Goal: Task Accomplishment & Management: Manage account settings

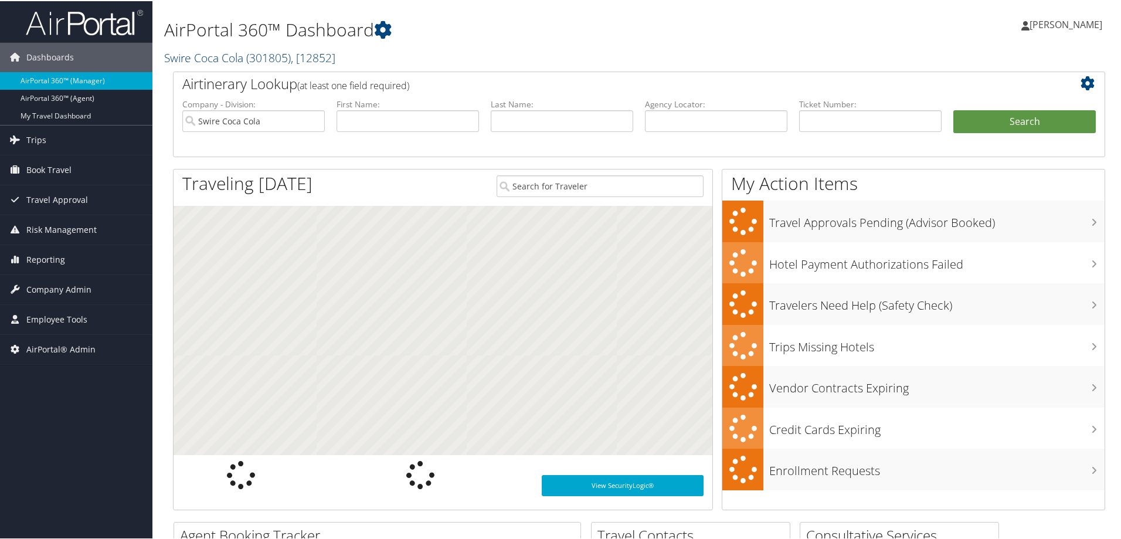
click at [212, 60] on link "Swire Coca Cola ( 301805 ) , [ 12852 ]" at bounding box center [249, 57] width 171 height 16
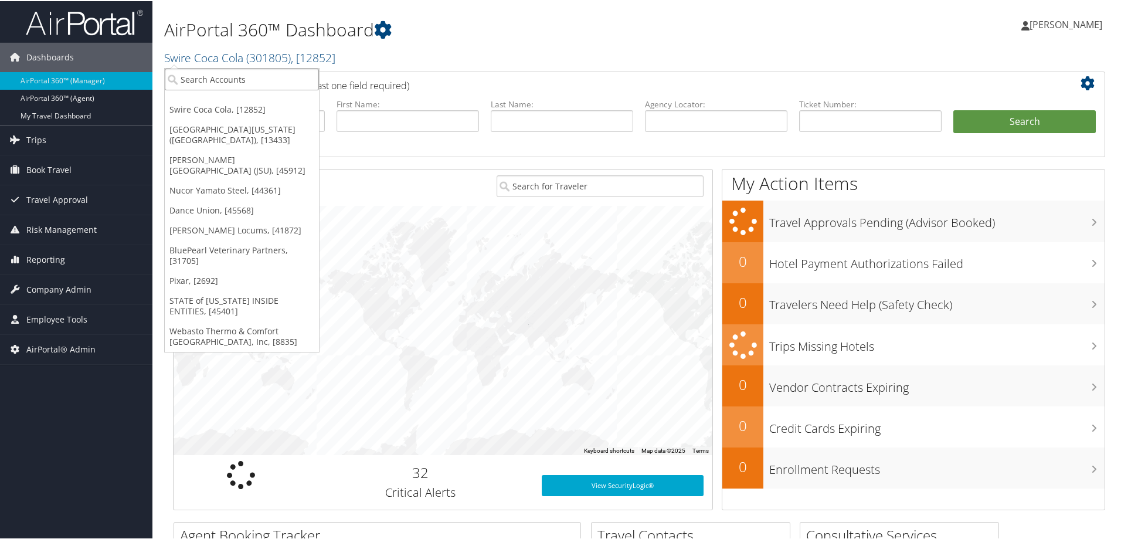
click at [203, 74] on input "search" at bounding box center [242, 78] width 154 height 22
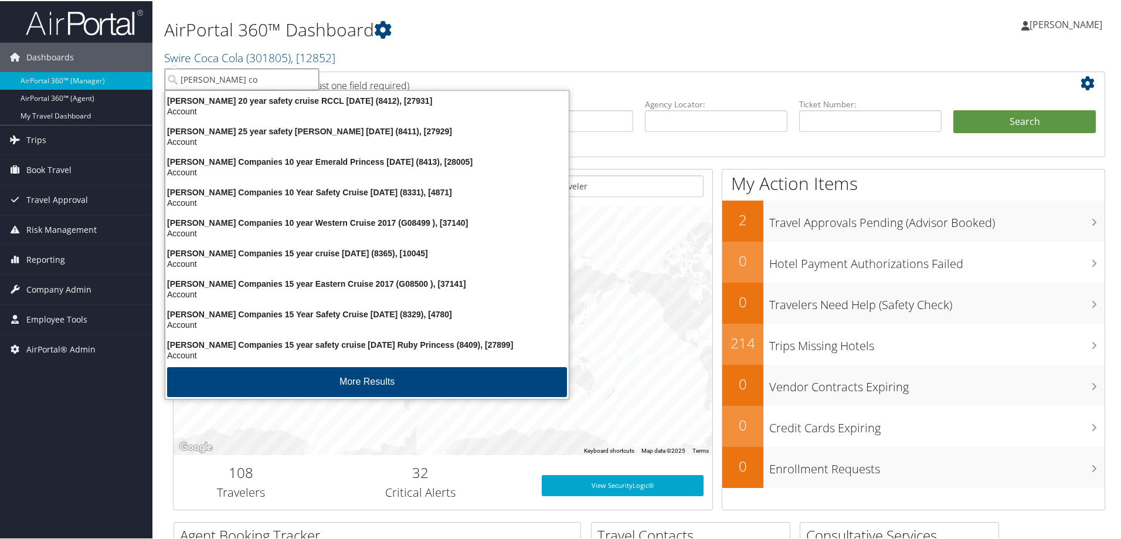
type input "layton con"
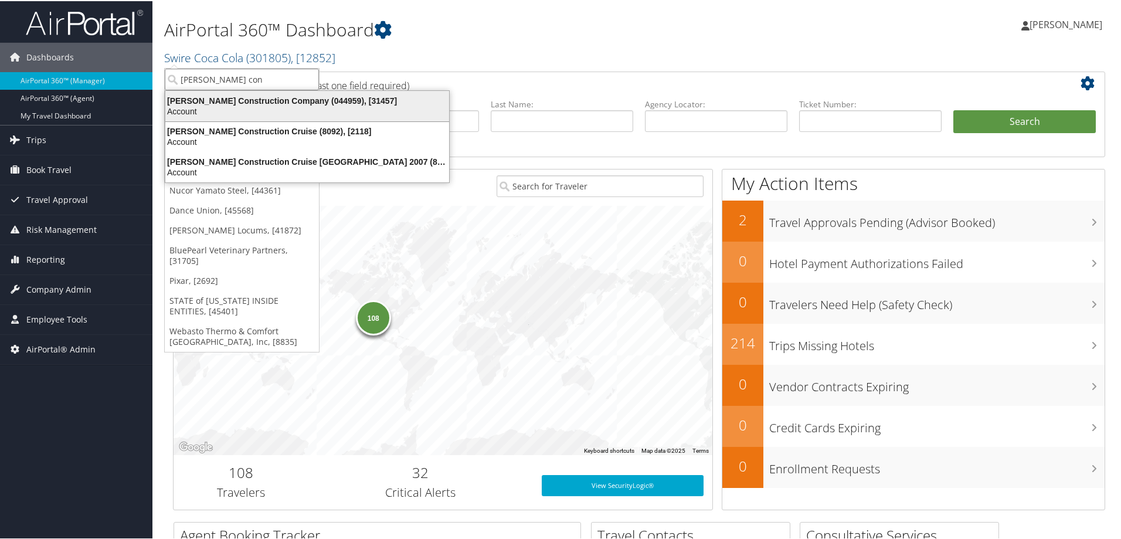
click at [297, 113] on div "Account" at bounding box center [307, 110] width 298 height 11
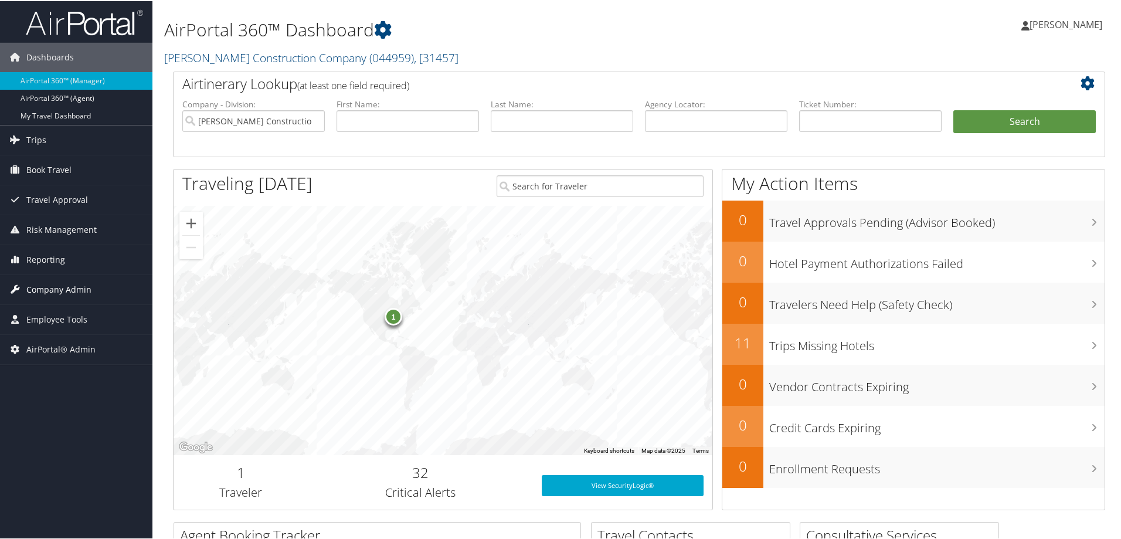
click at [41, 281] on span "Company Admin" at bounding box center [58, 288] width 65 height 29
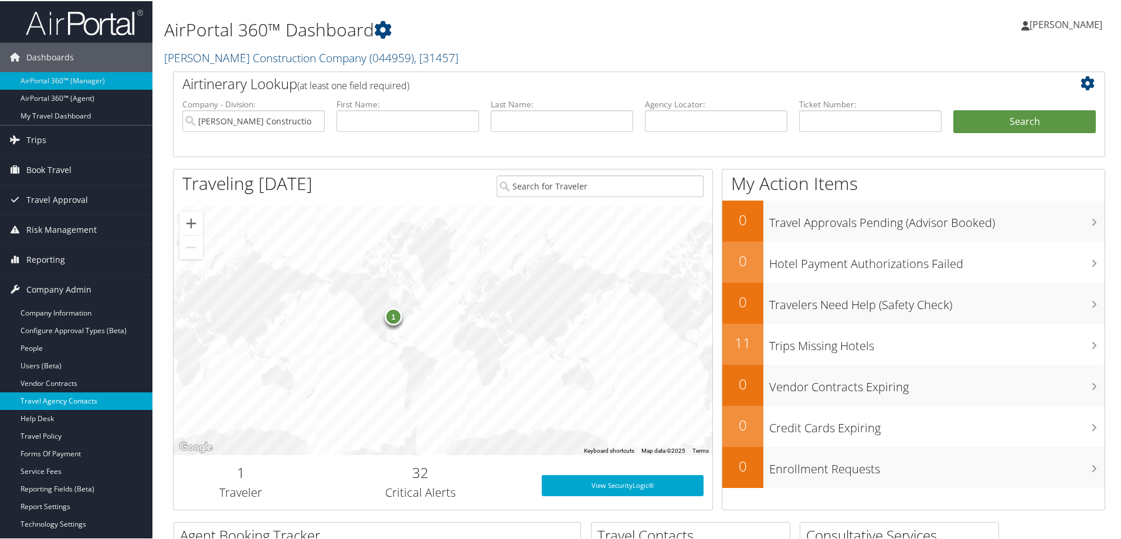
click at [63, 400] on link "Travel Agency Contacts" at bounding box center [76, 400] width 152 height 18
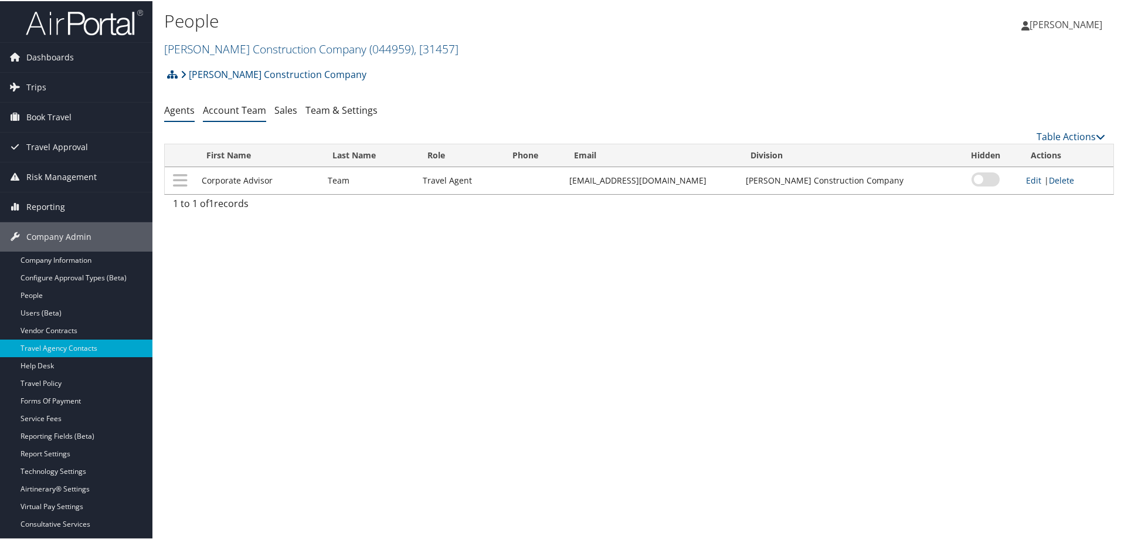
click at [241, 111] on link "Account Team" at bounding box center [234, 109] width 63 height 13
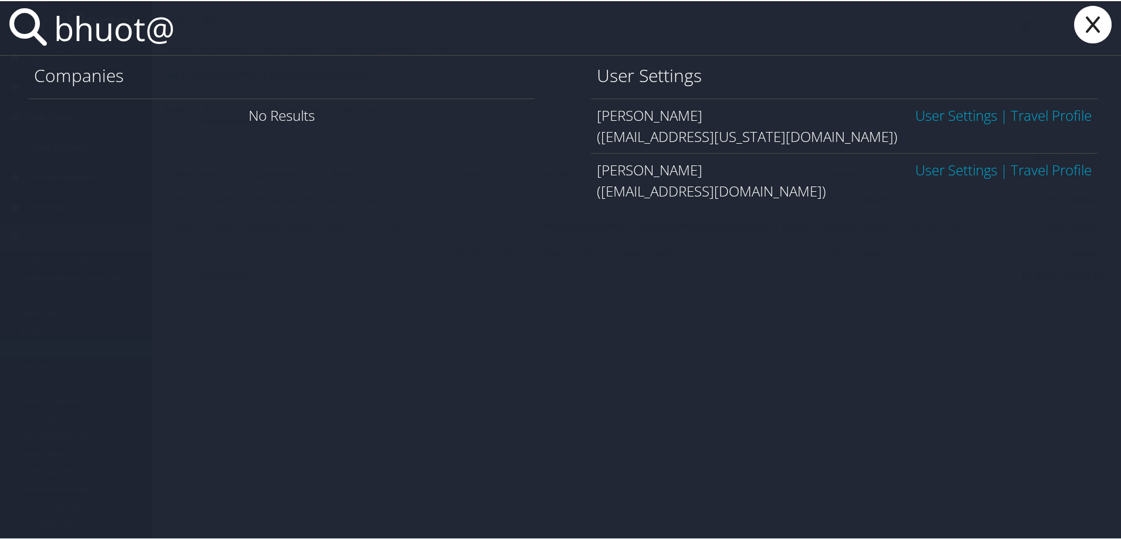
type input "bhuot@"
click at [924, 113] on link "User Settings" at bounding box center [956, 113] width 82 height 19
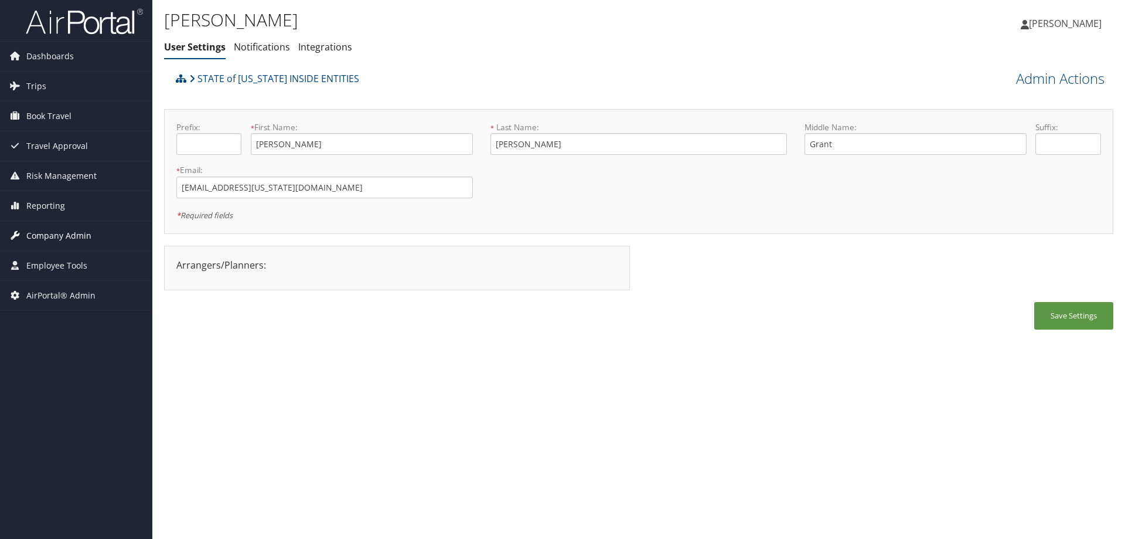
click at [27, 234] on span "Company Admin" at bounding box center [58, 235] width 65 height 29
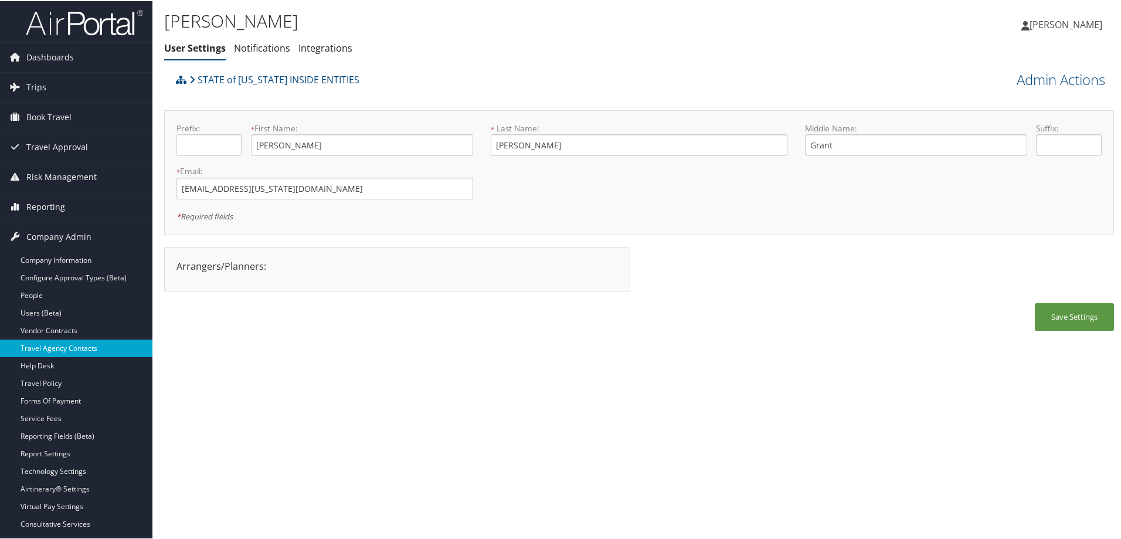
click at [72, 352] on link "Travel Agency Contacts" at bounding box center [76, 347] width 152 height 18
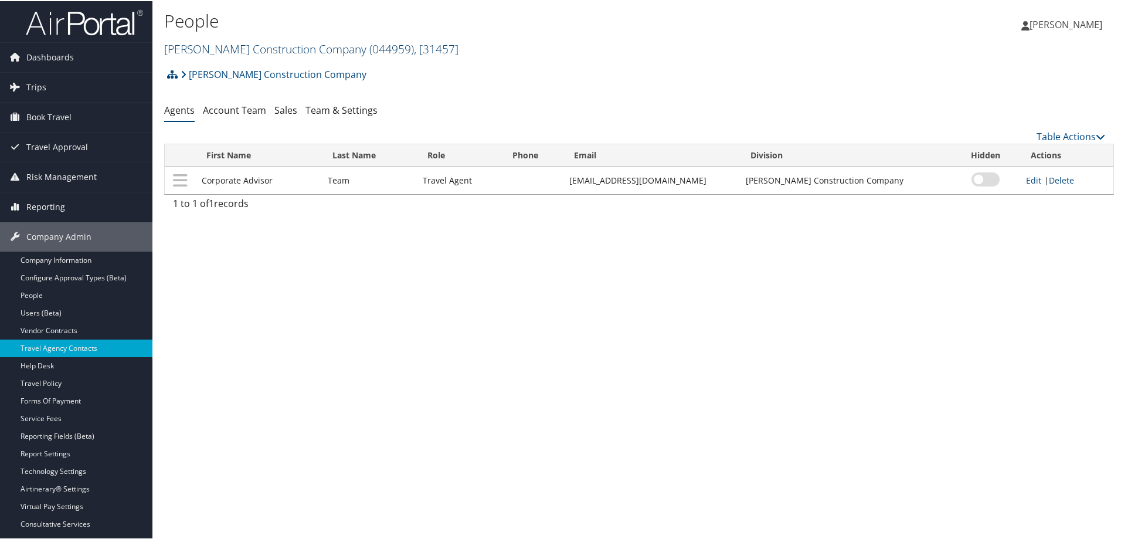
click at [215, 46] on link "Layton Construction Company ( 044959 ) , [ 31457 ]" at bounding box center [311, 48] width 294 height 16
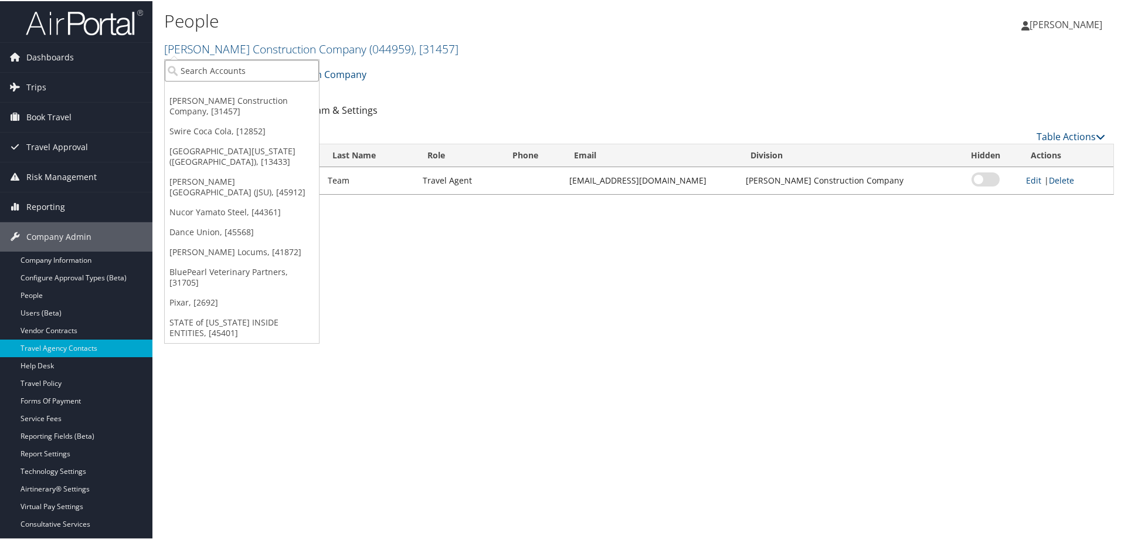
click at [227, 70] on input "search" at bounding box center [242, 70] width 154 height 22
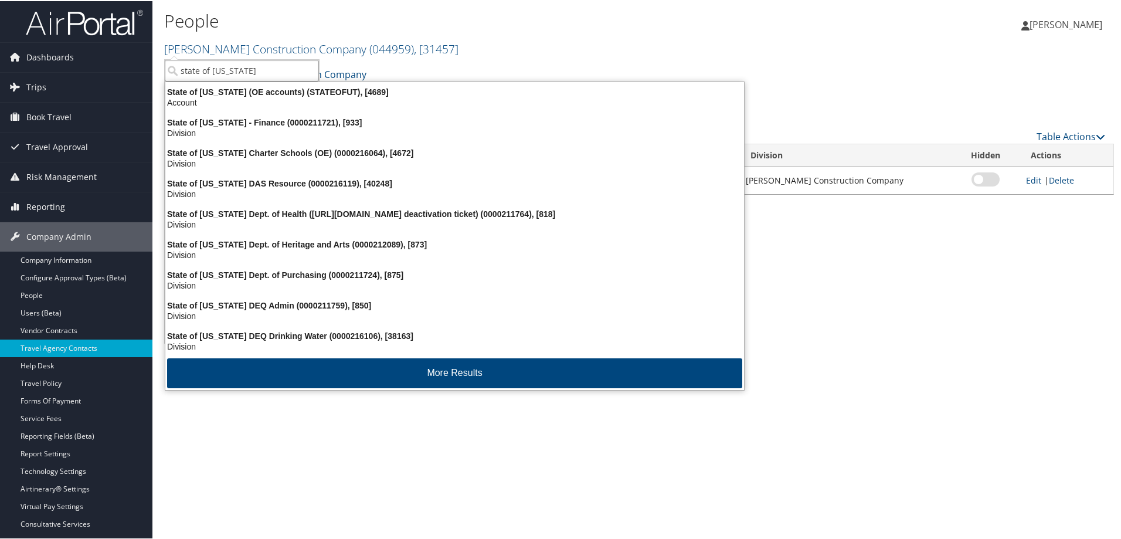
type input "state of utah"
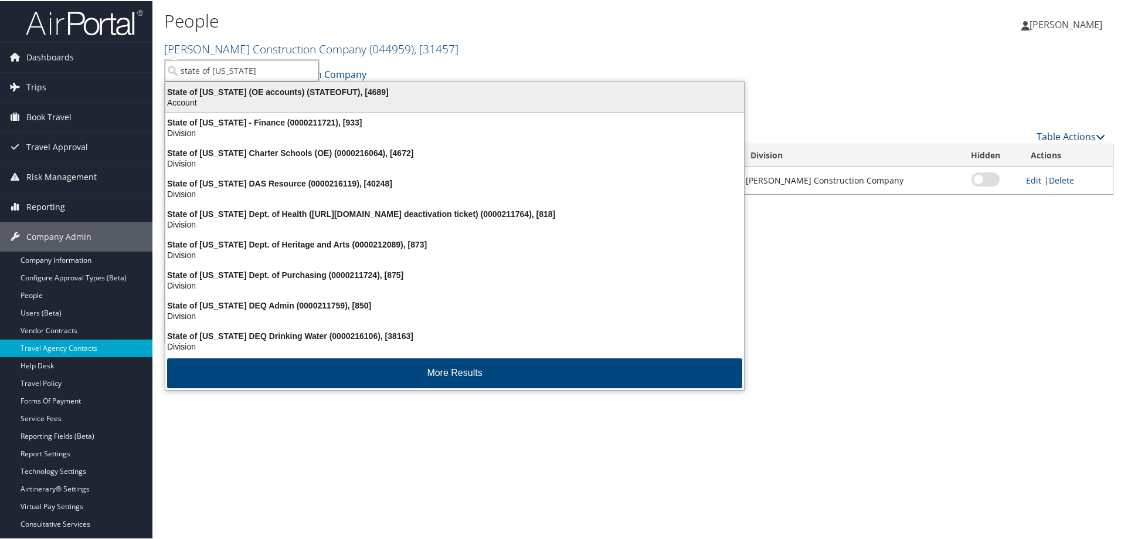
click at [218, 96] on div "State of Utah (OE accounts) (STATEOFUT), [4689]" at bounding box center [454, 91] width 593 height 11
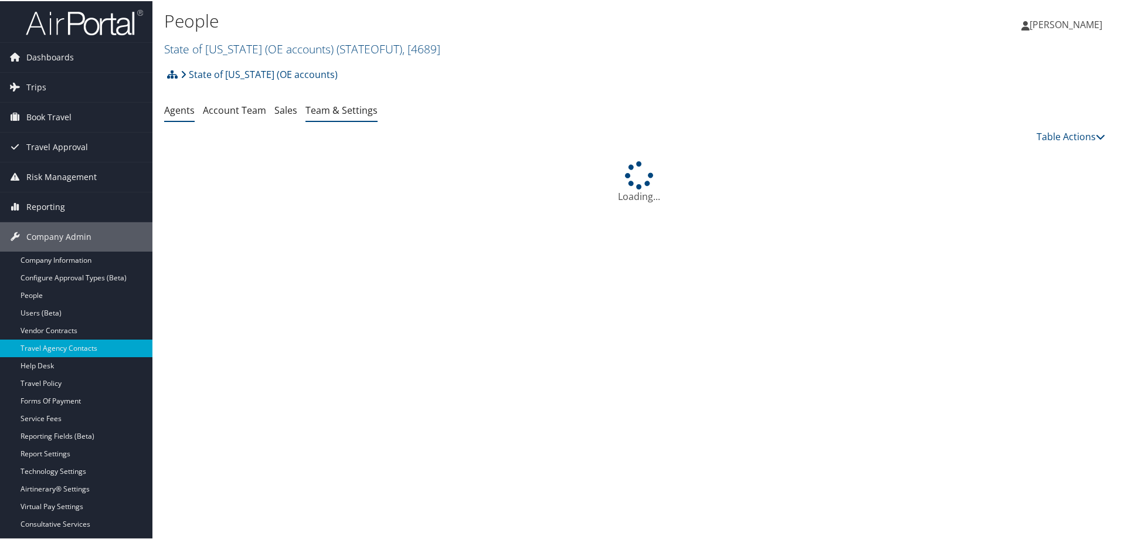
click at [331, 109] on link "Team & Settings" at bounding box center [341, 109] width 72 height 13
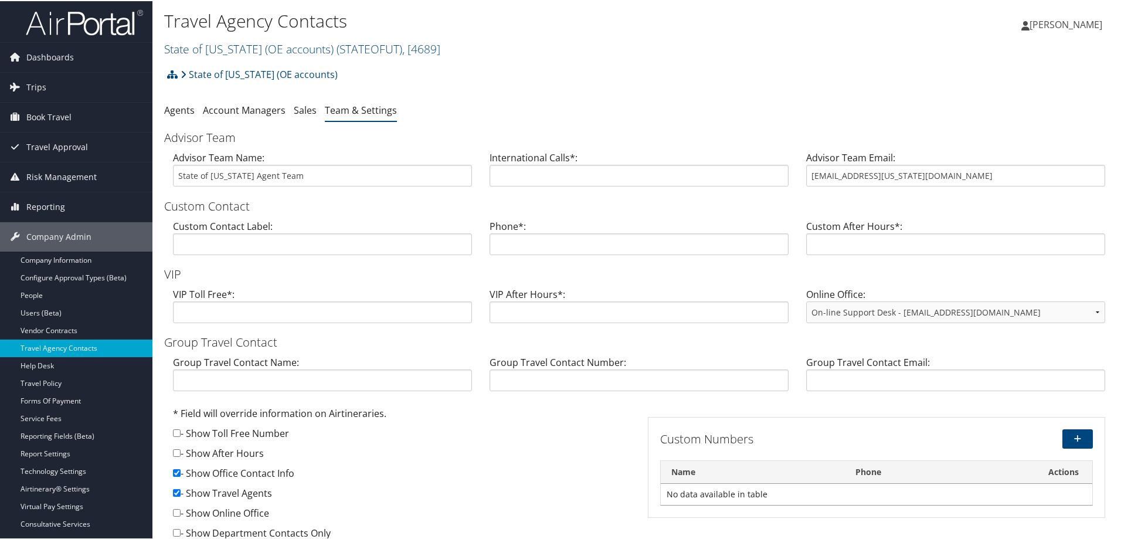
click at [366, 107] on link "Team & Settings" at bounding box center [361, 109] width 72 height 13
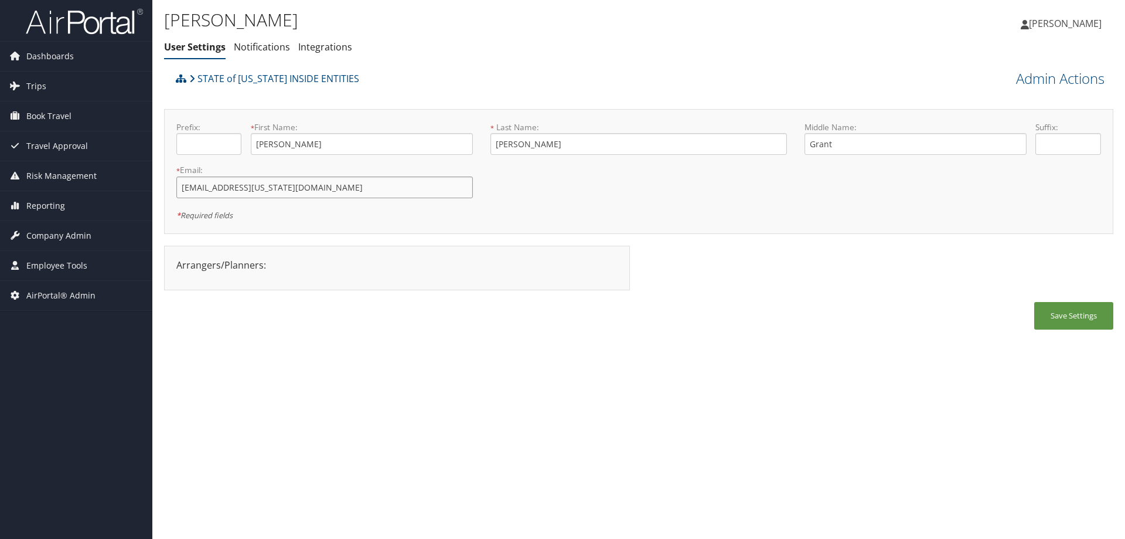
drag, startPoint x: 271, startPoint y: 188, endPoint x: 159, endPoint y: 182, distance: 112.1
click at [159, 182] on div "Benjamin Huot User Settings Notifications Integrations User Settings Notificati…" at bounding box center [638, 269] width 973 height 539
click at [267, 75] on link "STATE of [US_STATE] INSIDE ENTITIES" at bounding box center [274, 78] width 170 height 23
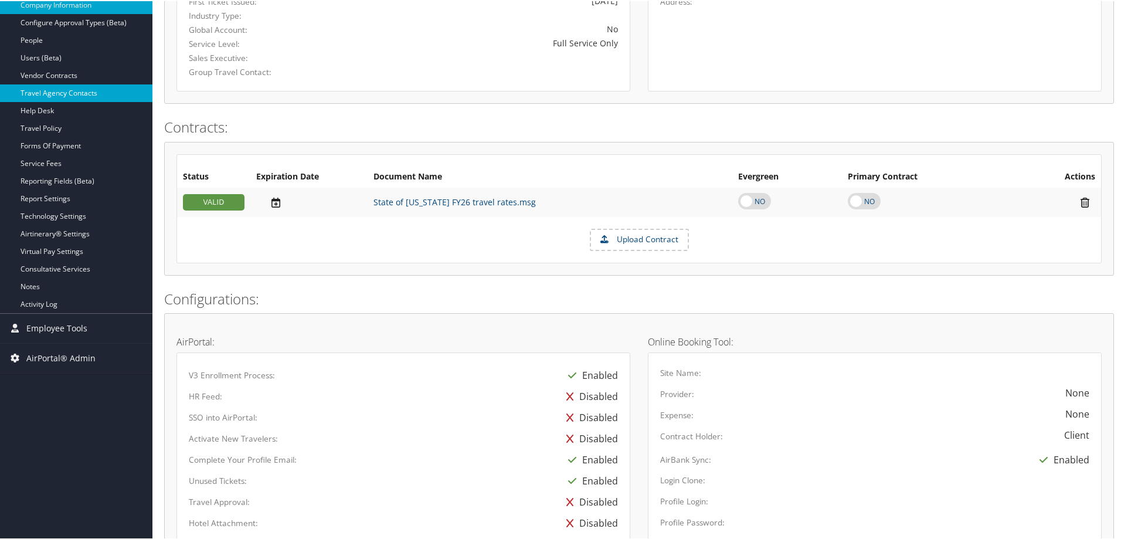
scroll to position [234, 0]
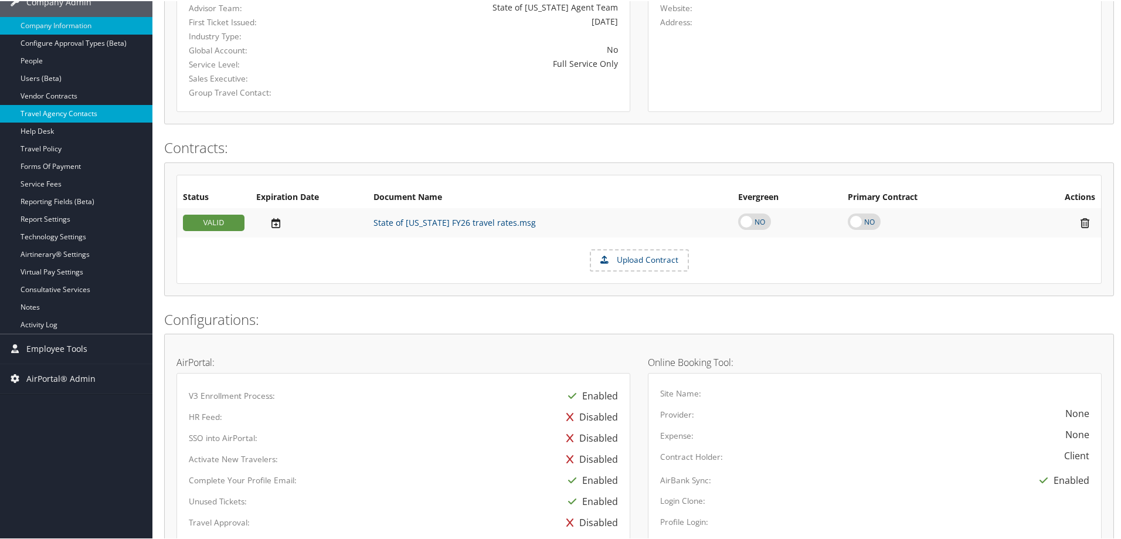
click at [77, 108] on link "Travel Agency Contacts" at bounding box center [76, 113] width 152 height 18
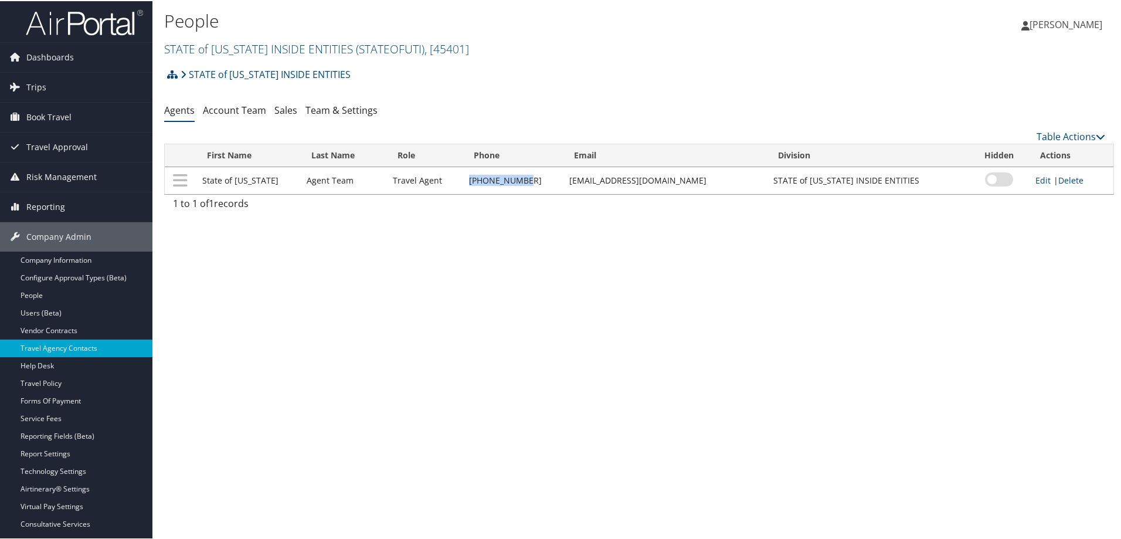
drag, startPoint x: 531, startPoint y: 179, endPoint x: 462, endPoint y: 175, distance: 68.7
click at [463, 175] on td "[PHONE_NUMBER]" at bounding box center [513, 179] width 101 height 27
copy td "[PHONE_NUMBER]"
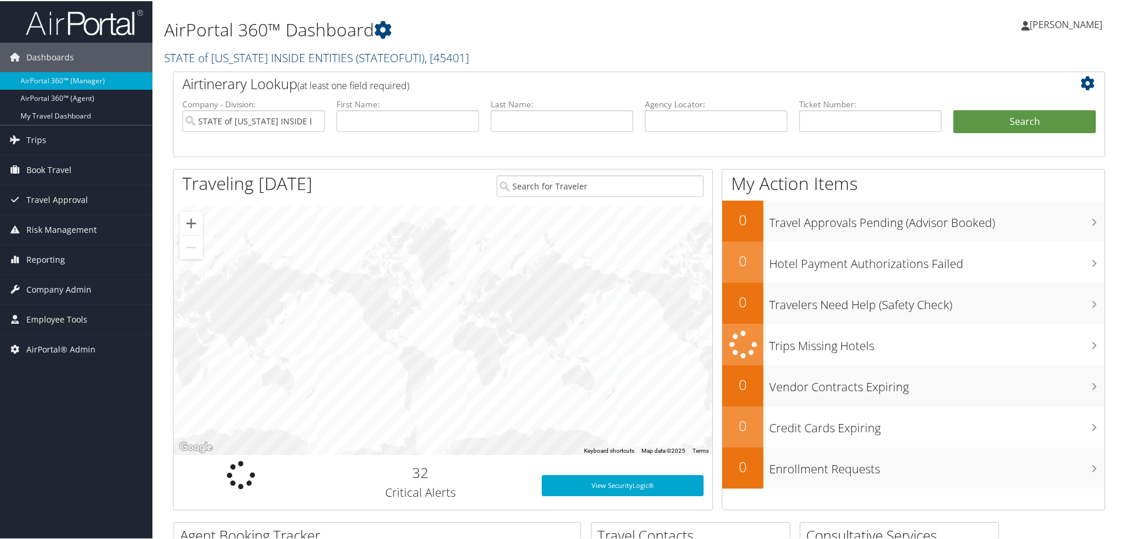
click at [224, 57] on link "STATE of UTAH INSIDE ENTITIES ( STATEOFUTI ) , [ 45401 ]" at bounding box center [316, 57] width 305 height 16
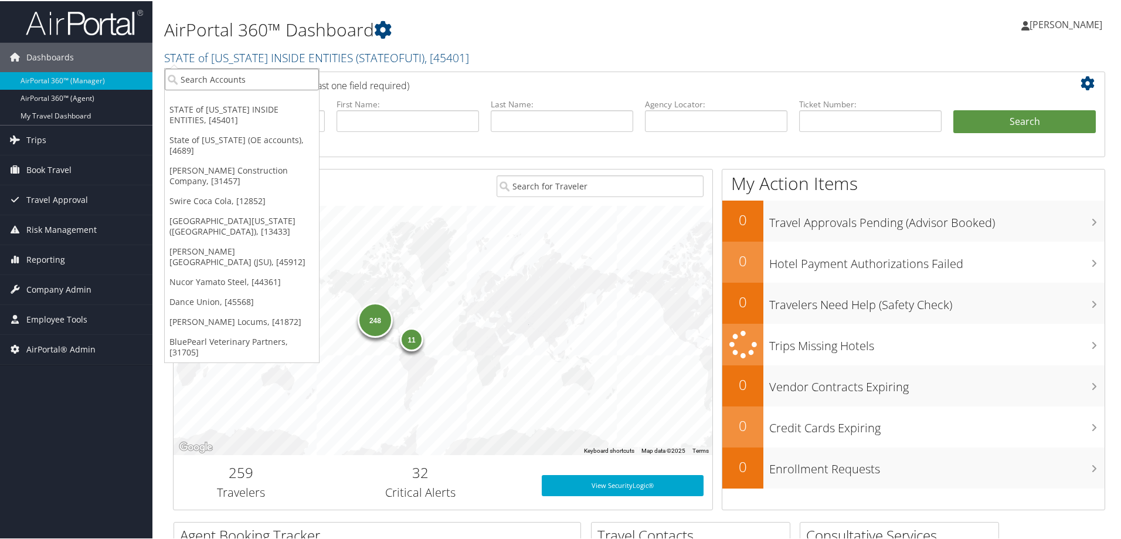
click at [223, 77] on input "search" at bounding box center [242, 78] width 154 height 22
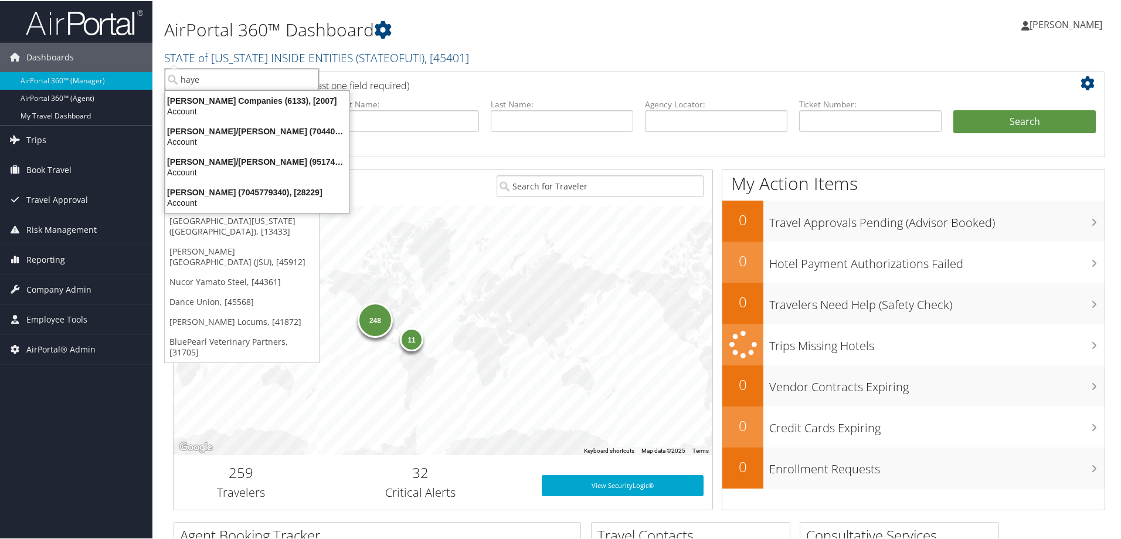
type input "hayes"
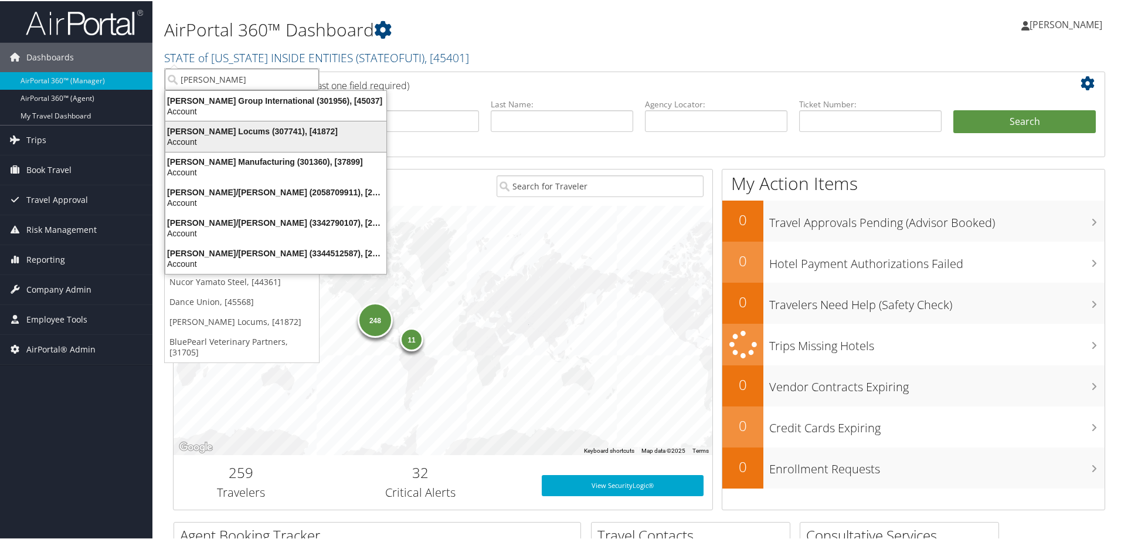
click at [229, 136] on div "Account" at bounding box center [275, 140] width 235 height 11
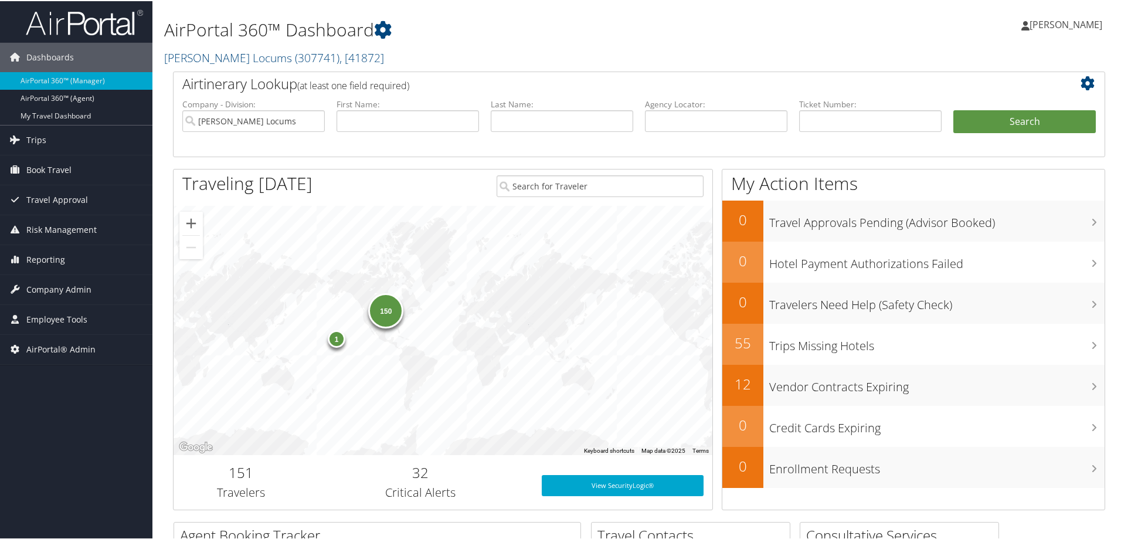
click at [301, 305] on div "150 1" at bounding box center [443, 329] width 539 height 249
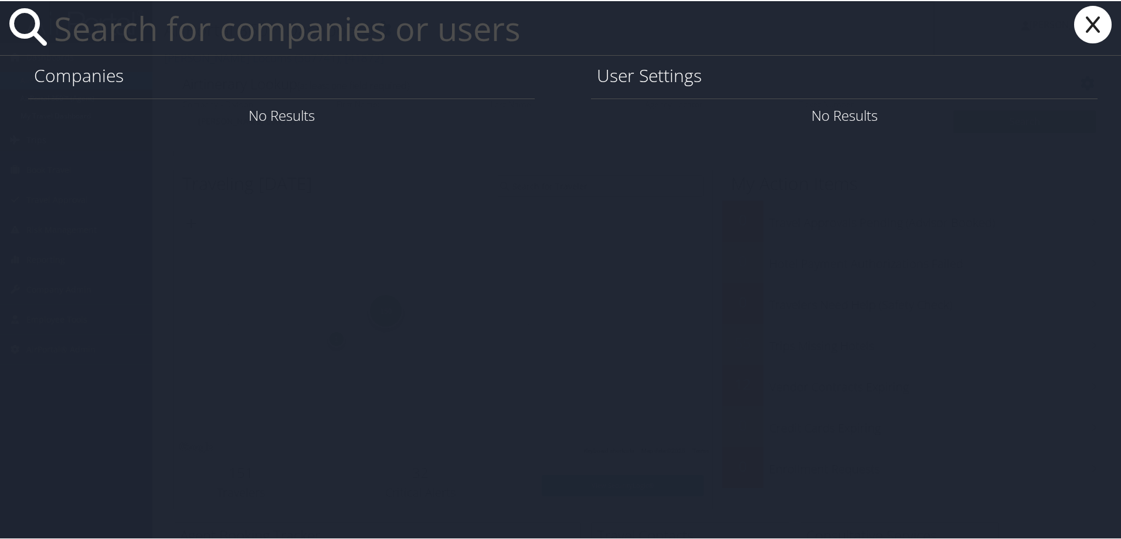
paste input "Vgwms2md@hl.cbt"
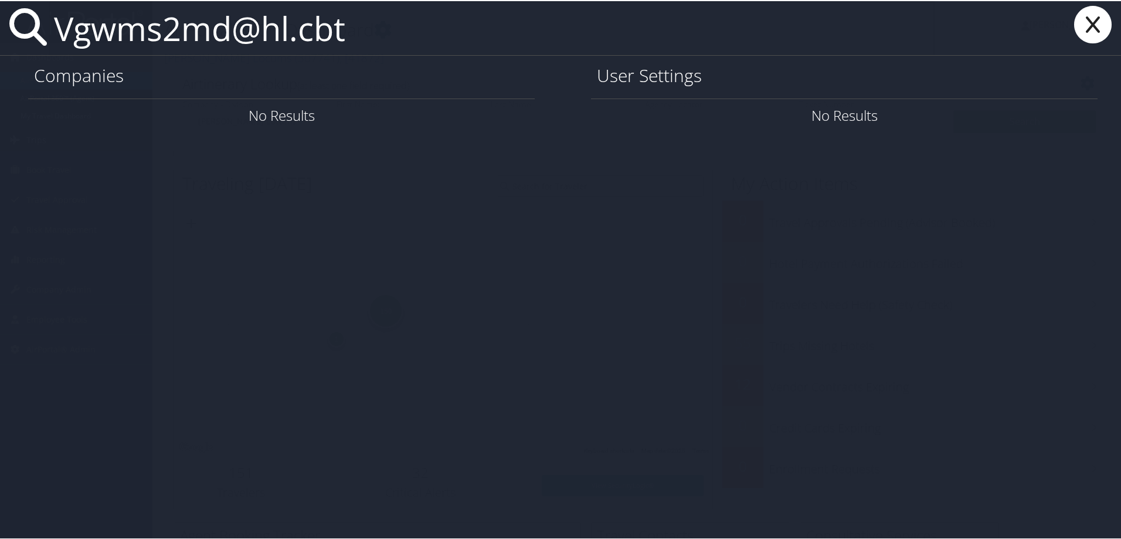
type input "Vgwms2md@hl.cbt"
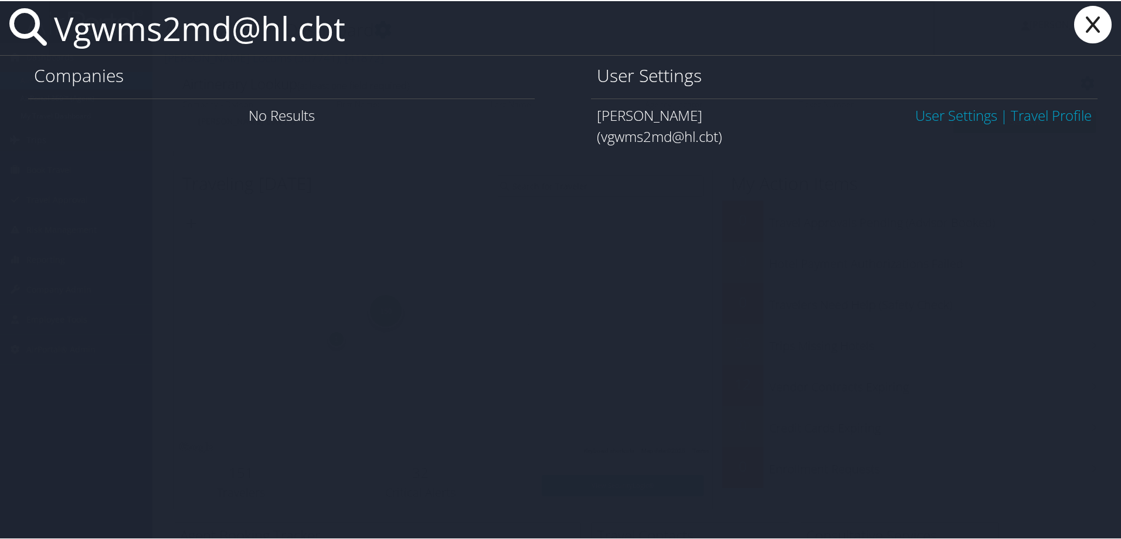
click at [923, 115] on link "User Settings" at bounding box center [956, 113] width 82 height 19
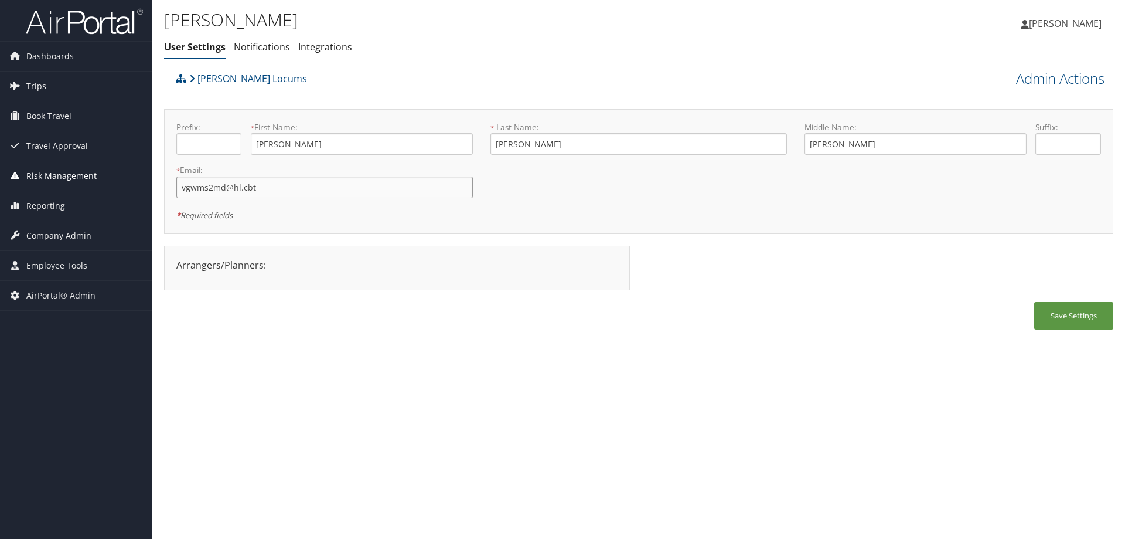
drag, startPoint x: 331, startPoint y: 188, endPoint x: 135, endPoint y: 177, distance: 196.7
click at [135, 177] on div "Dashboards AirPortal 360™ (Manager) AirPortal 360™ (Agent) My Travel Dashboard …" at bounding box center [562, 269] width 1125 height 539
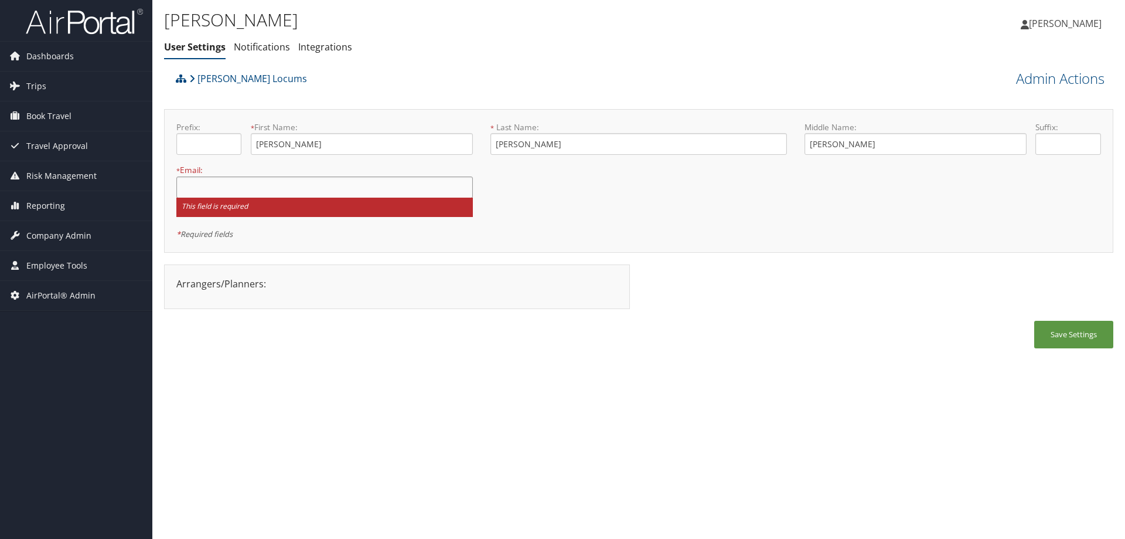
paste input "[EMAIL_ADDRESS][DOMAIN_NAME]"
type input "[EMAIL_ADDRESS][DOMAIN_NAME]"
click at [1077, 328] on button "Save Settings" at bounding box center [1074, 335] width 79 height 28
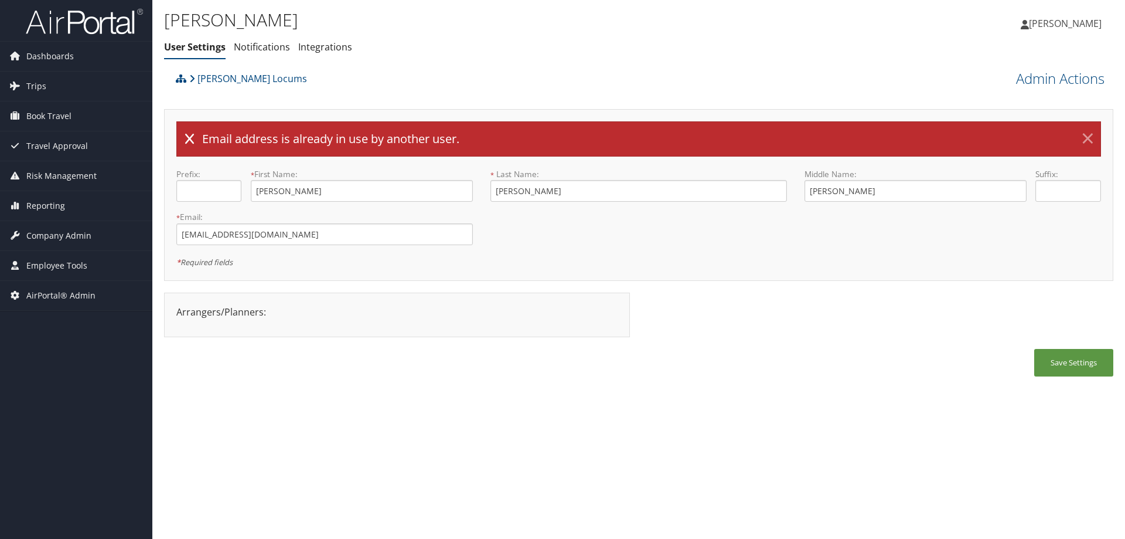
click at [1093, 142] on link "×" at bounding box center [1088, 138] width 21 height 23
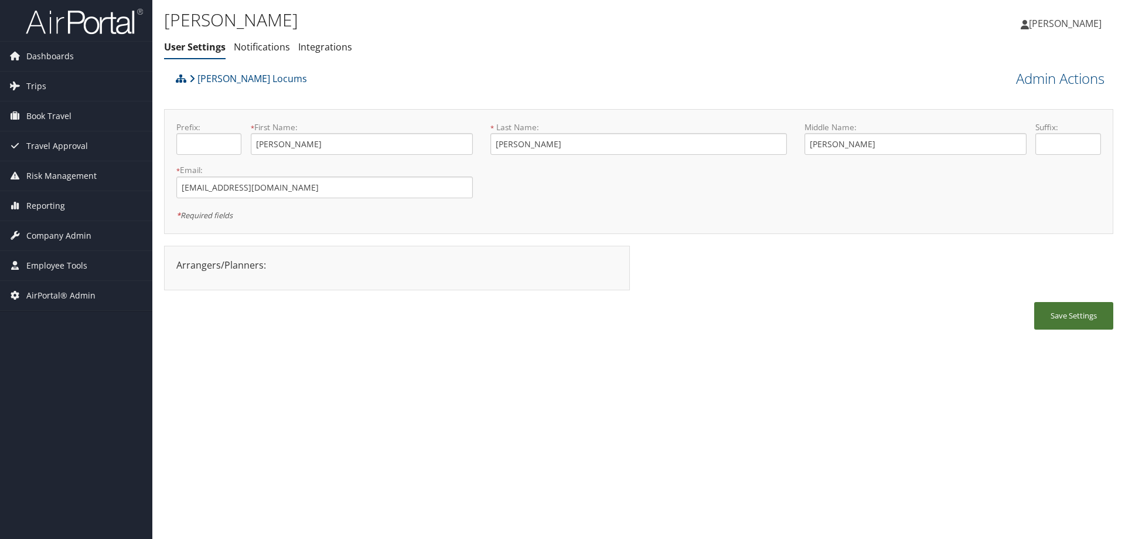
click at [1083, 316] on button "Save Settings" at bounding box center [1074, 316] width 79 height 28
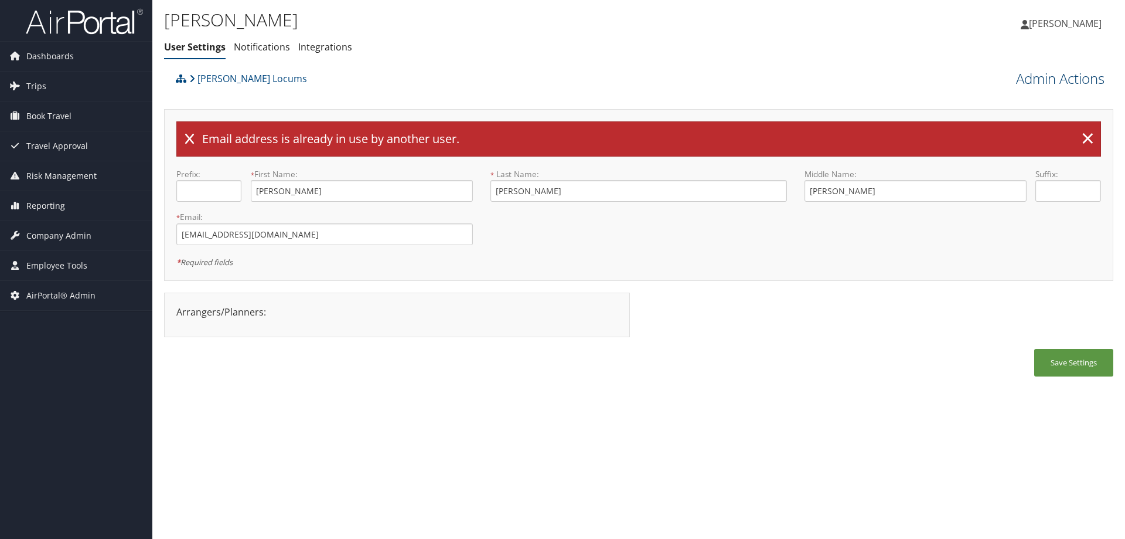
click at [1035, 75] on link "Admin Actions" at bounding box center [1060, 79] width 89 height 20
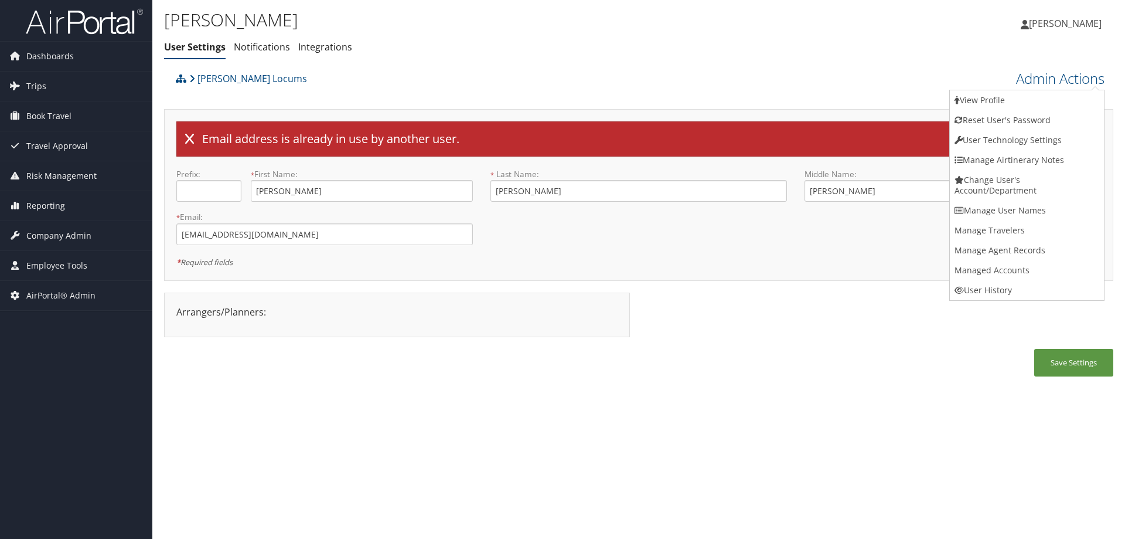
drag, startPoint x: 868, startPoint y: 447, endPoint x: 892, endPoint y: 409, distance: 44.6
click at [872, 441] on div "Victor Williams User Settings Notifications Integrations User Settings Notifica…" at bounding box center [638, 269] width 973 height 539
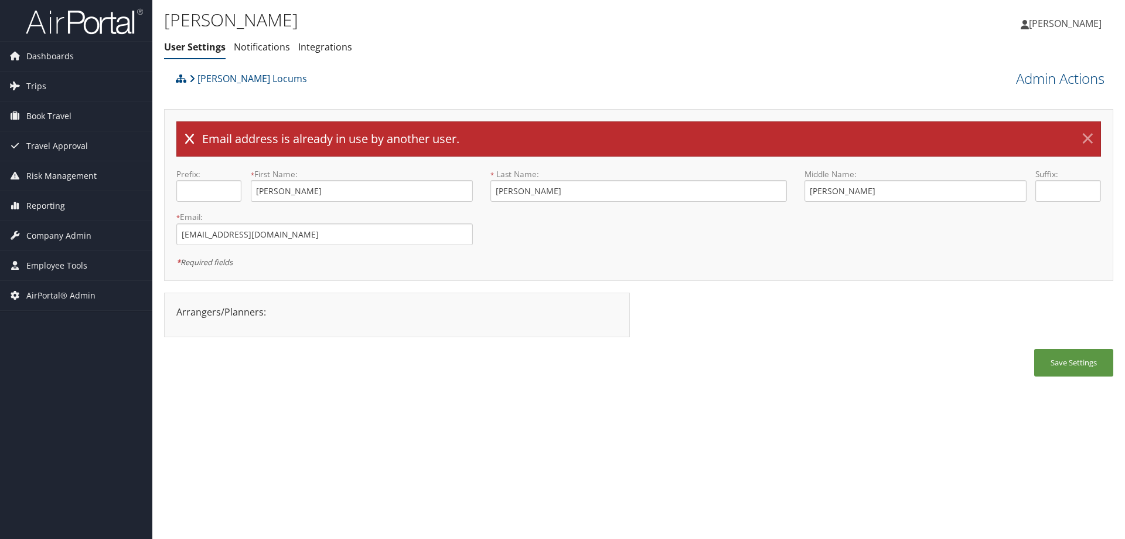
click at [1091, 137] on link "×" at bounding box center [1088, 138] width 21 height 23
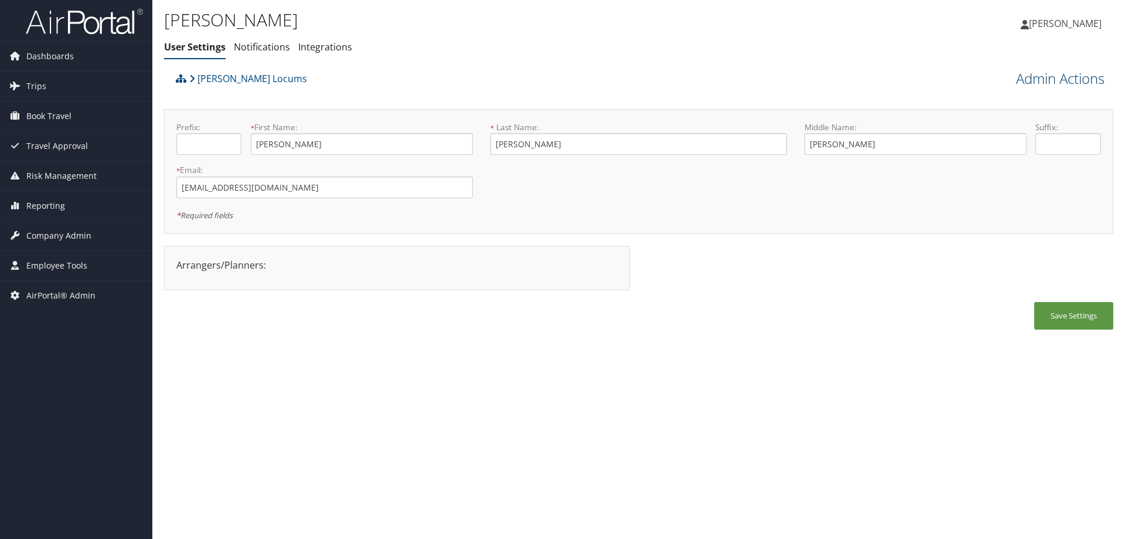
click at [1070, 77] on link "Admin Actions" at bounding box center [1060, 79] width 89 height 20
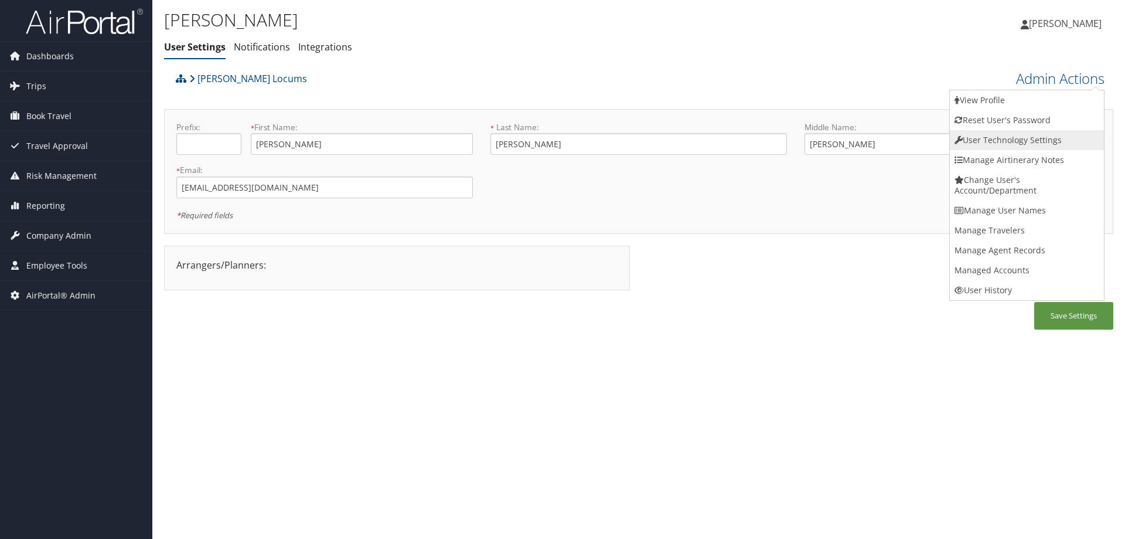
click at [1009, 132] on link "User Technology Settings" at bounding box center [1027, 140] width 154 height 20
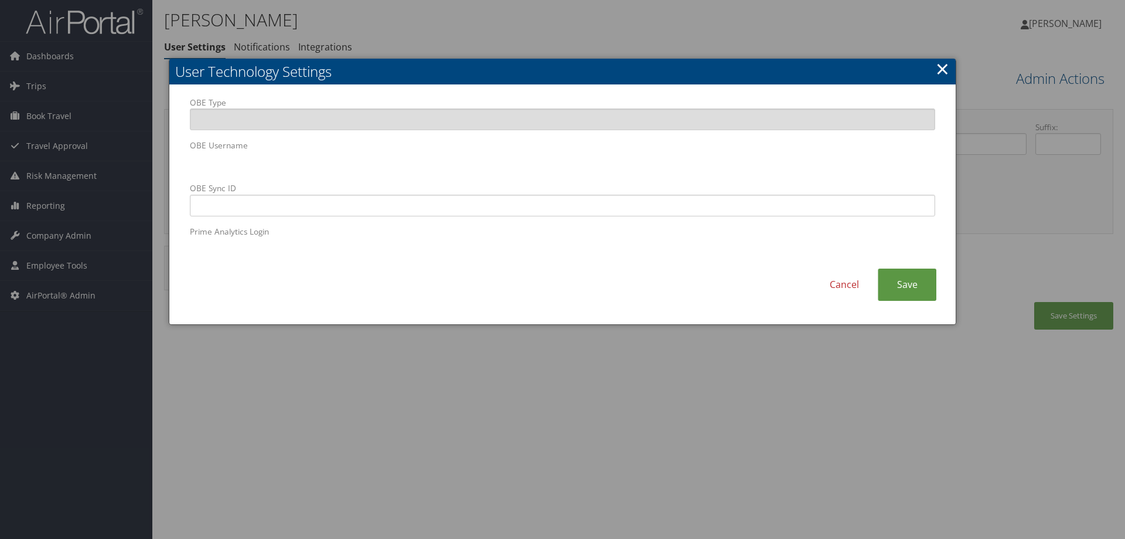
click at [160, 162] on body "Menu Dashboards ► AirPortal 360™ (Manager) AirPortal 360™ (Agent) My Travel Das…" at bounding box center [562, 269] width 1125 height 539
click at [168, 161] on body "Menu Dashboards ► AirPortal 360™ (Manager) AirPortal 360™ (Agent) My Travel Das…" at bounding box center [562, 269] width 1125 height 539
click at [446, 208] on input "OBE Sync ID" at bounding box center [563, 206] width 746 height 22
paste input "vgwms2md@hl.cbt"
type input "vgwms2md@hl.cbt"
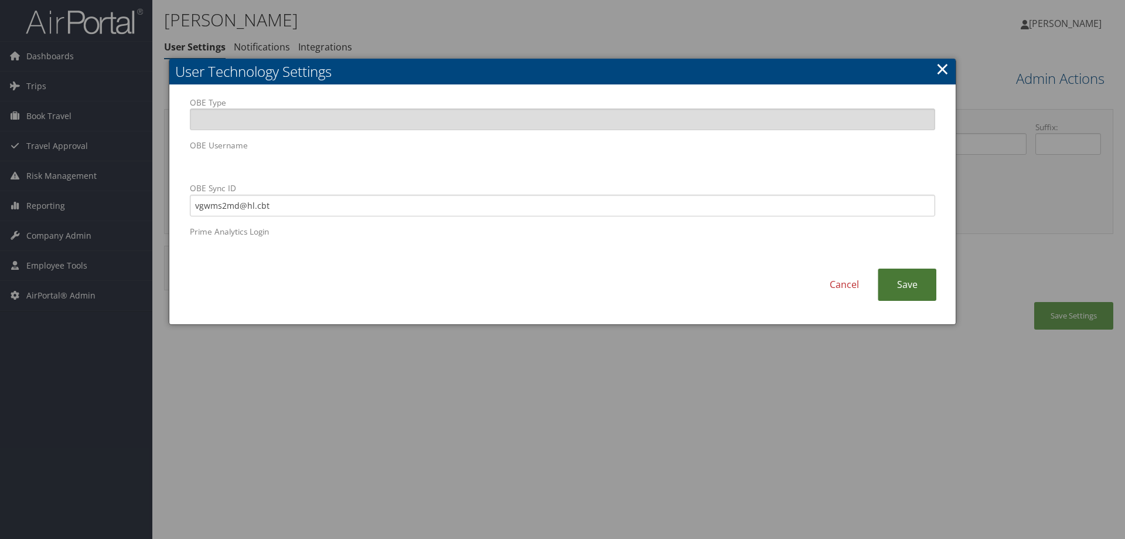
click at [911, 278] on link "Save" at bounding box center [907, 284] width 59 height 32
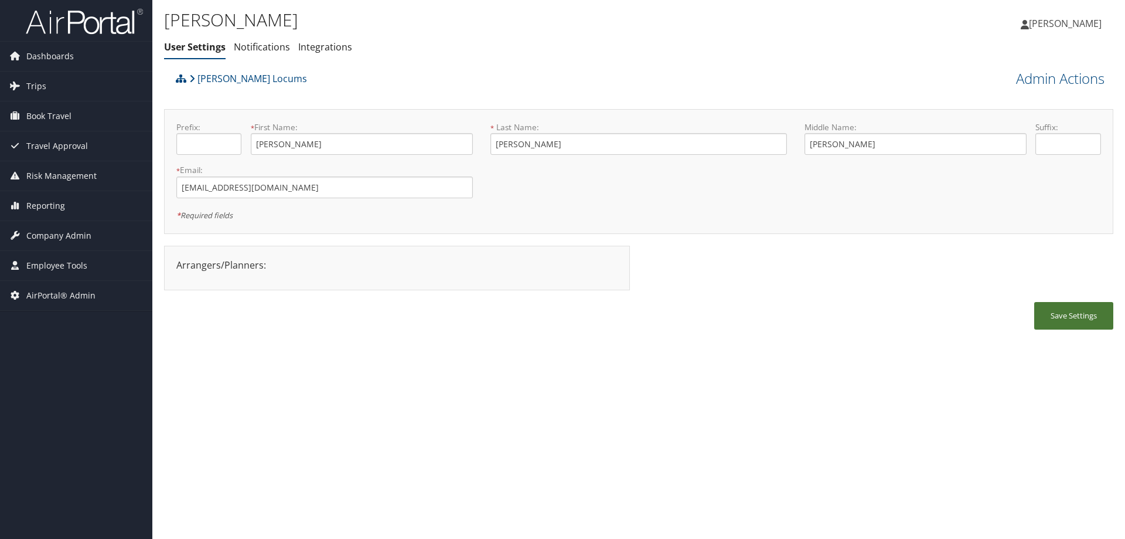
click at [1069, 311] on button "Save Settings" at bounding box center [1074, 316] width 79 height 28
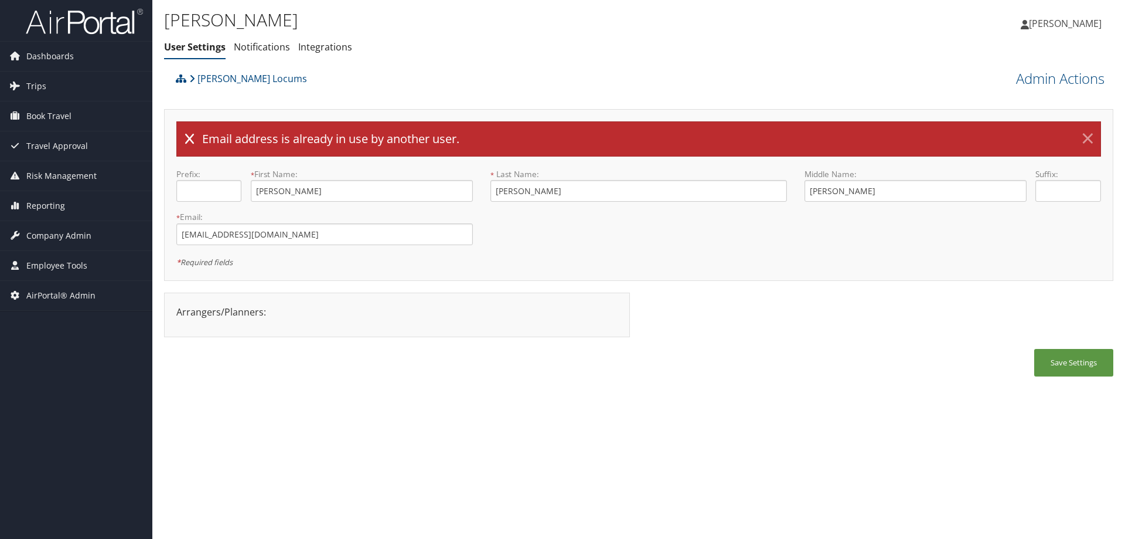
click at [1094, 137] on link "×" at bounding box center [1088, 138] width 21 height 23
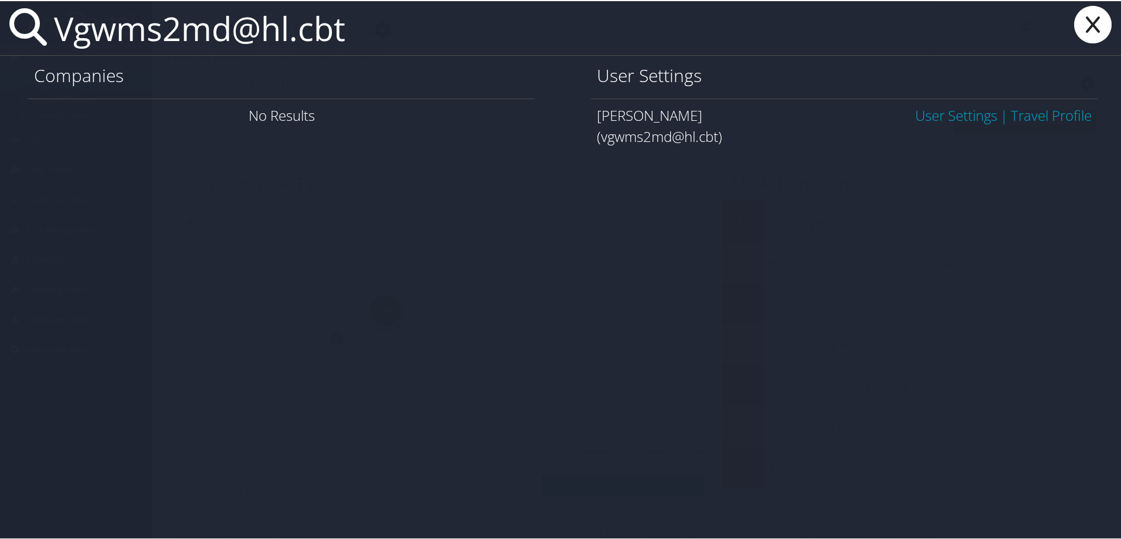
click at [954, 117] on link "User Settings" at bounding box center [956, 113] width 82 height 19
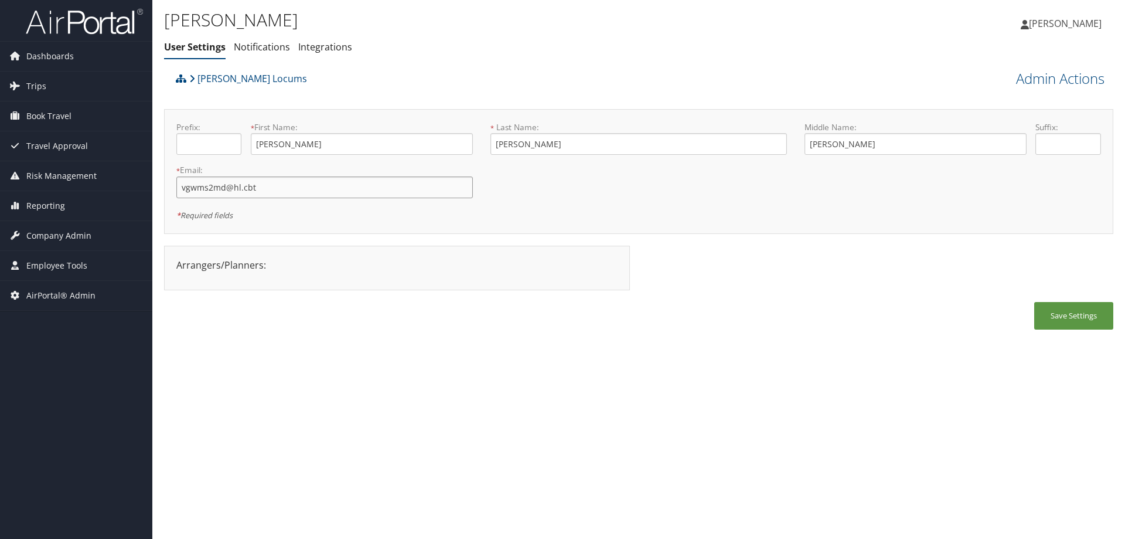
click at [310, 197] on input "vgwms2md@hl.cbt" at bounding box center [324, 187] width 297 height 22
drag, startPoint x: 296, startPoint y: 195, endPoint x: 125, endPoint y: 168, distance: 173.3
click at [140, 177] on div "Dashboards AirPortal 360™ (Manager) AirPortal 360™ (Agent) My Travel Dashboard …" at bounding box center [562, 269] width 1125 height 539
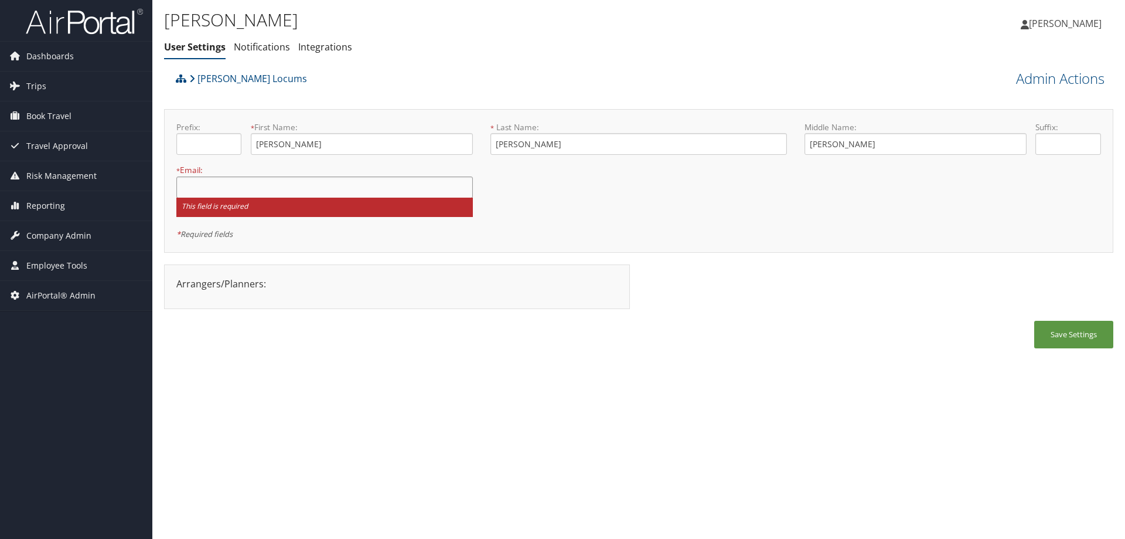
paste input "vgwms2md@hl.cbt"
type input "vgwms2md@hl.cbt"
click at [1060, 328] on button "Save Settings" at bounding box center [1074, 335] width 79 height 28
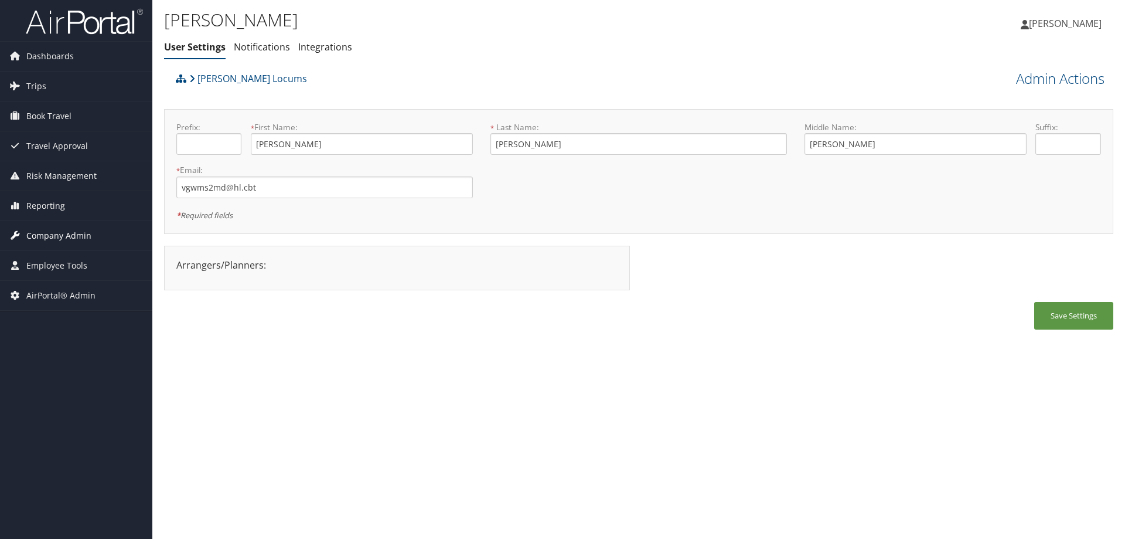
click at [70, 229] on span "Company Admin" at bounding box center [58, 235] width 65 height 29
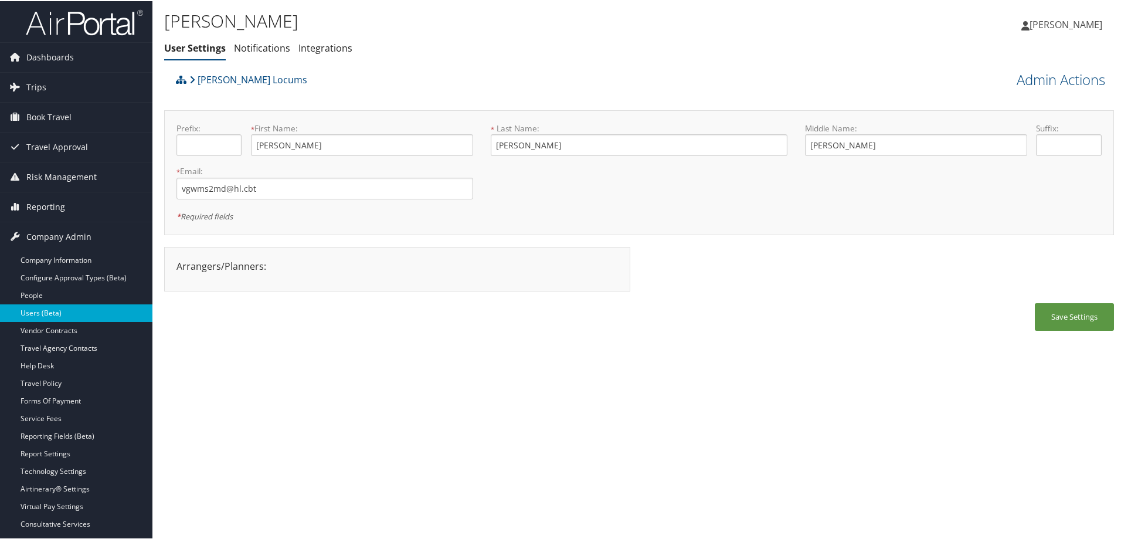
click at [71, 309] on link "Users (Beta)" at bounding box center [76, 312] width 152 height 18
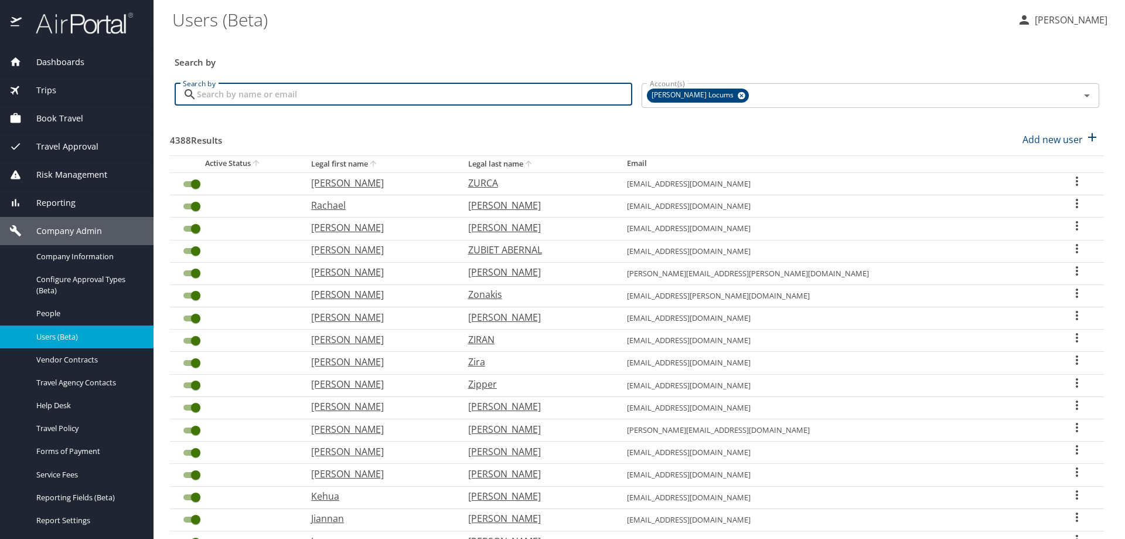
paste input "vgwms2md@hl.cbt"
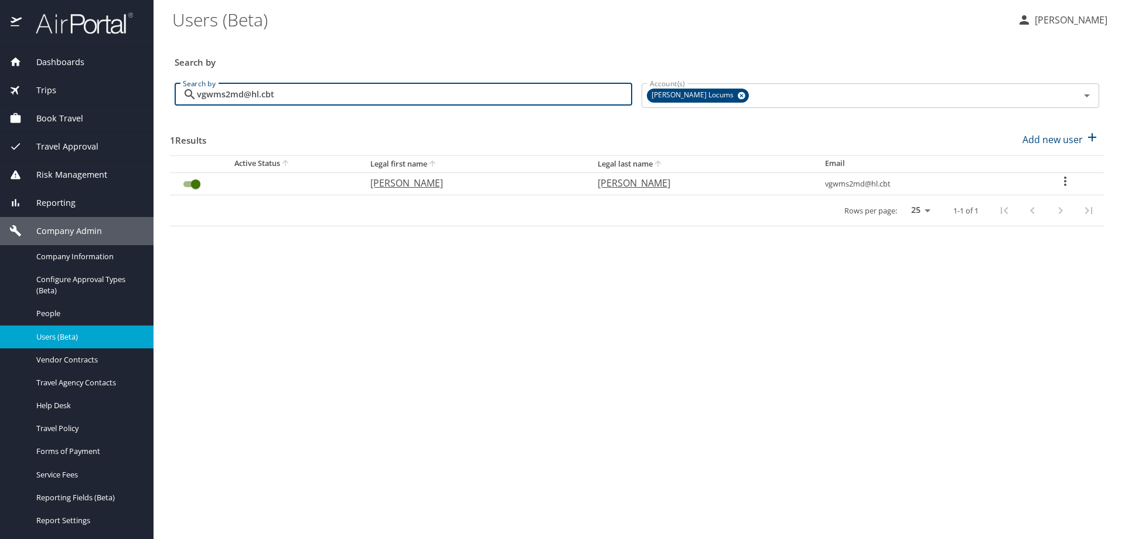
type input "vgwms2md@hl.cbt"
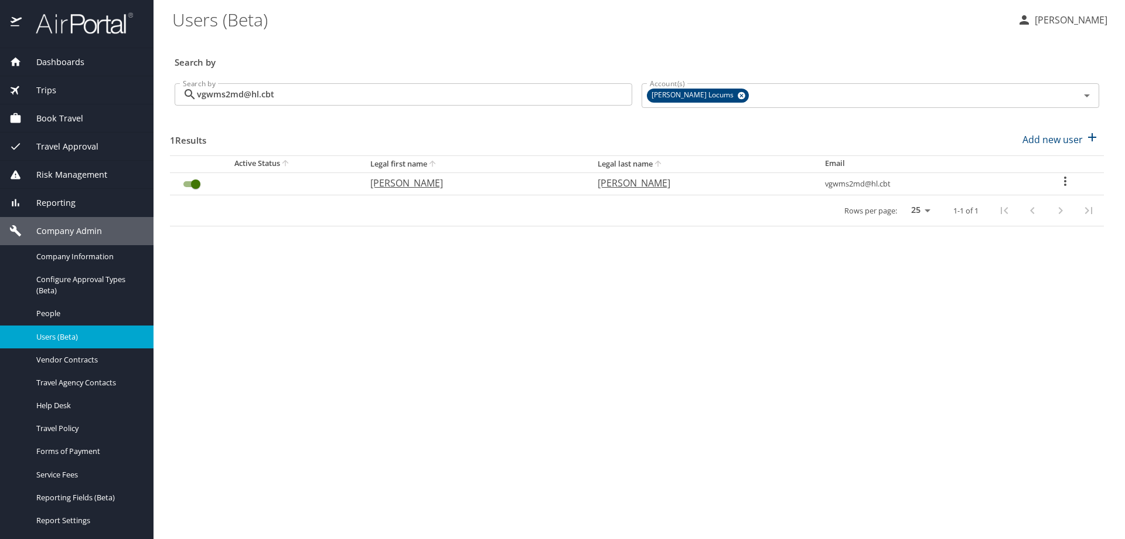
click at [1063, 182] on icon "User Search Table" at bounding box center [1066, 181] width 14 height 14
click at [1037, 183] on li "View profile" at bounding box center [1033, 182] width 170 height 21
select select "US"
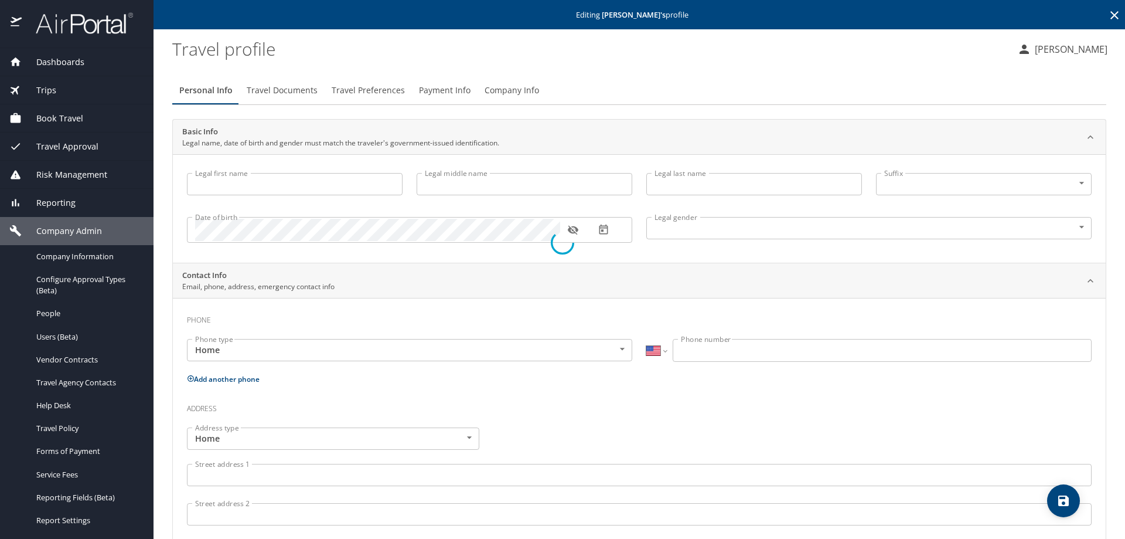
type input "Victor"
type input "Glenn"
type input "Williams"
type input "Male"
select select "US"
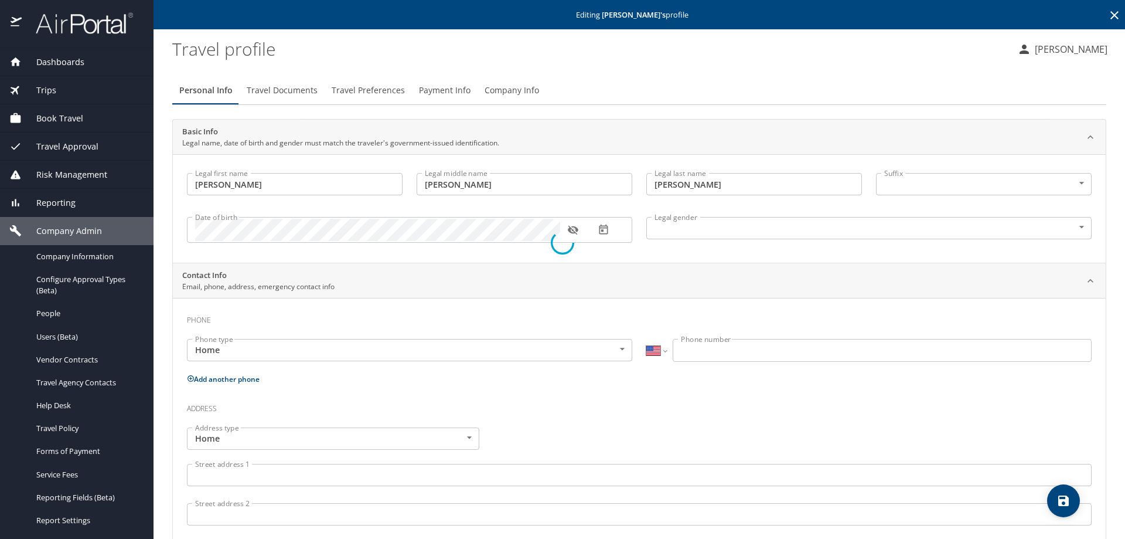
select select "US"
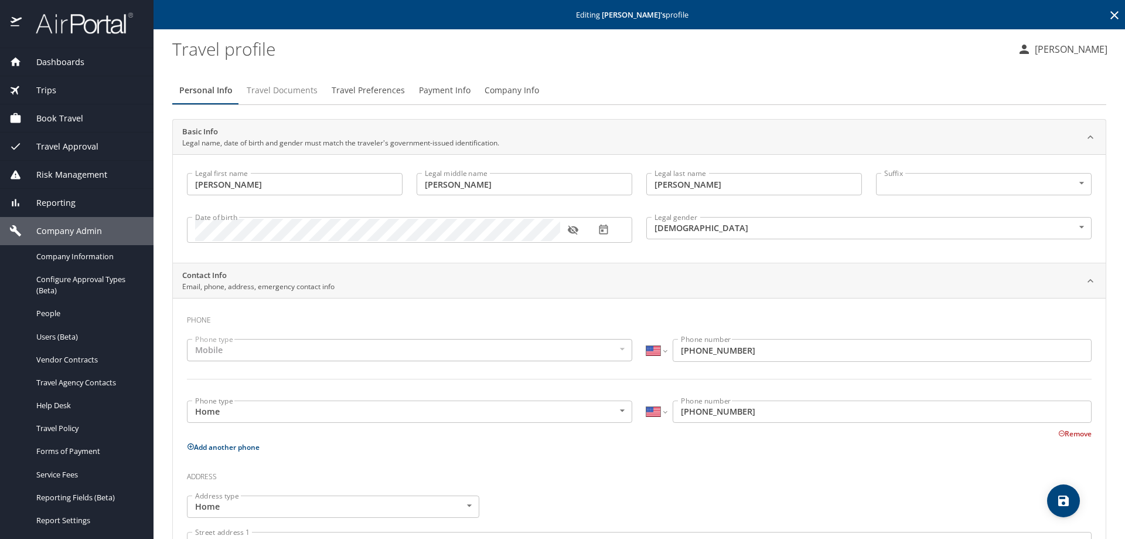
click at [287, 90] on span "Travel Documents" at bounding box center [282, 90] width 71 height 15
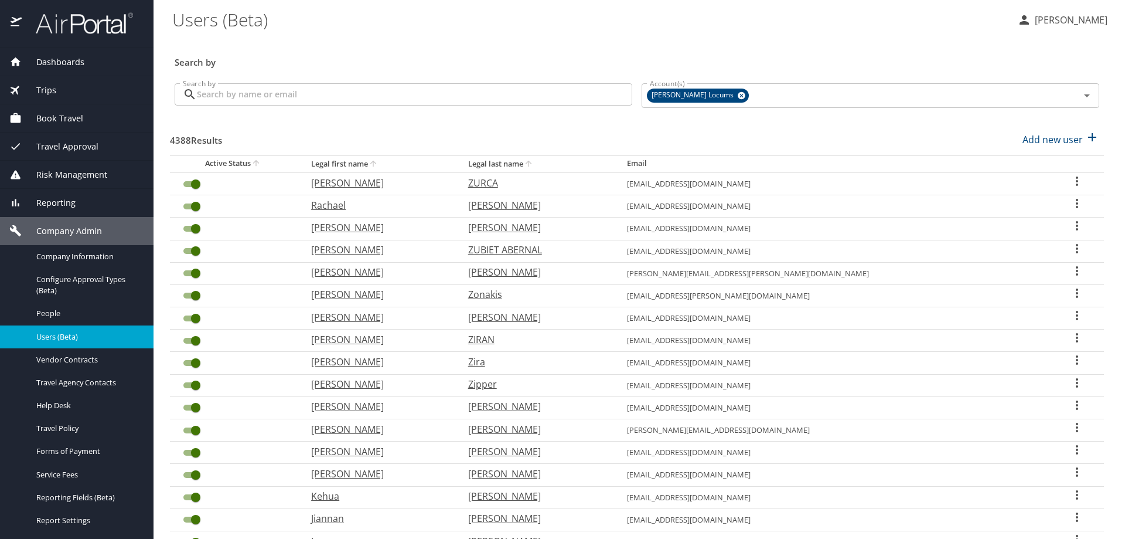
click at [360, 89] on input "Search by" at bounding box center [415, 94] width 436 height 22
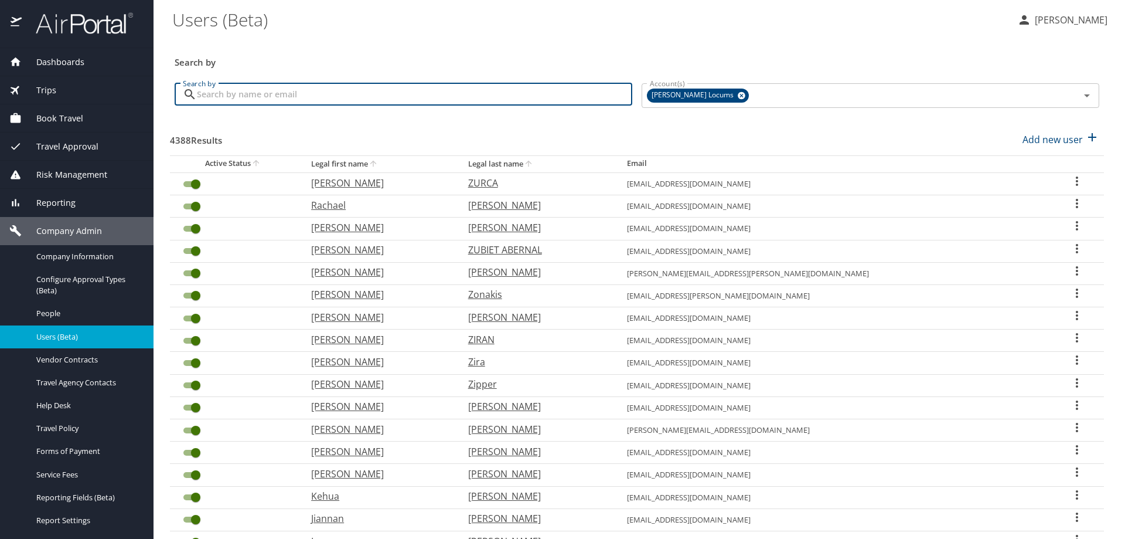
paste input "vgwms2md@hl.cbt"
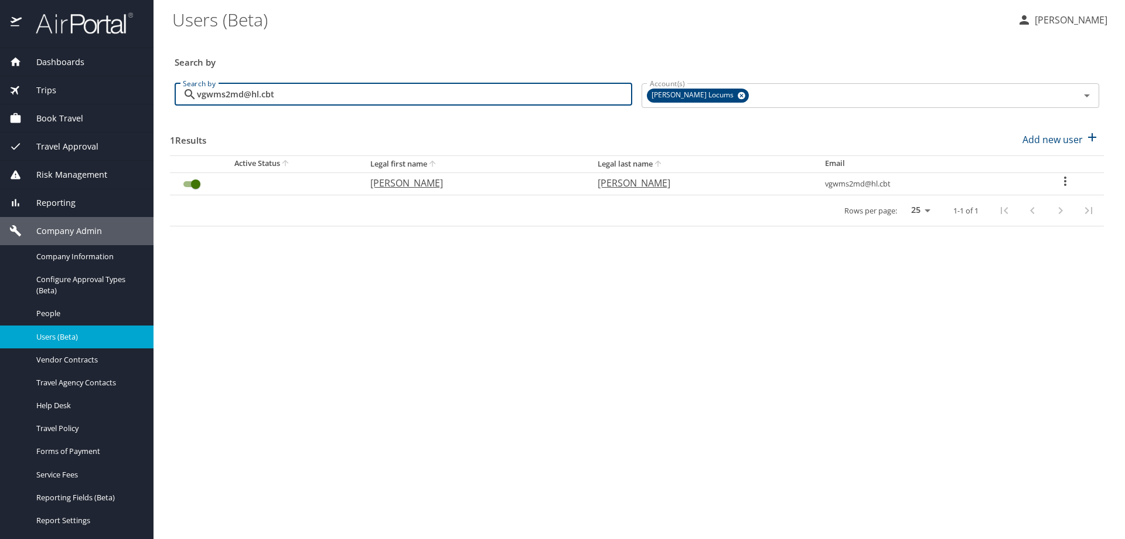
type input "vgwms2md@hl.cbt"
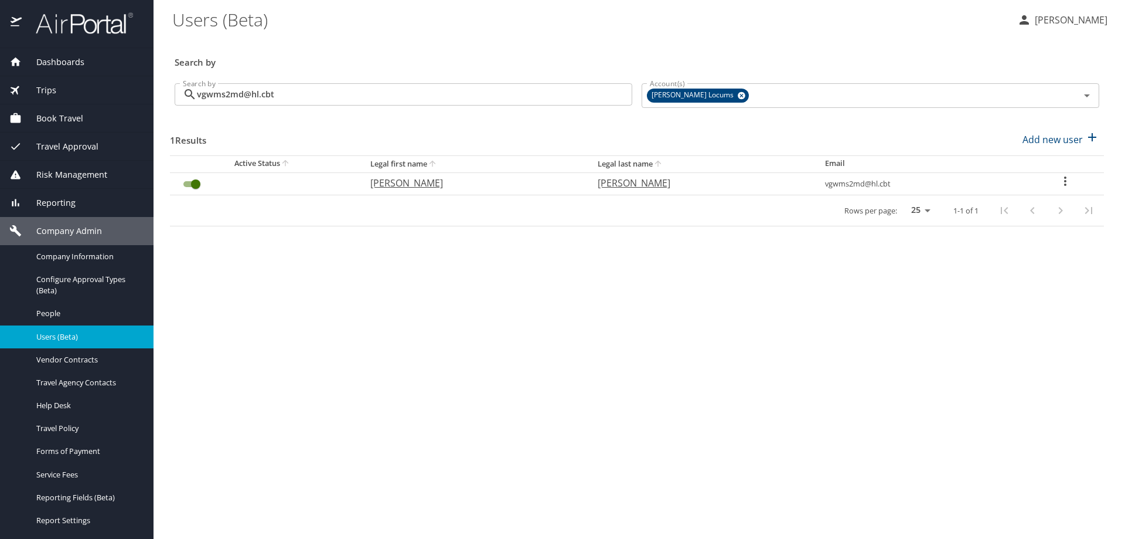
click at [879, 186] on td "vgwms2md@hl.cbt" at bounding box center [921, 183] width 210 height 22
click at [1064, 182] on icon "User Search Table" at bounding box center [1066, 181] width 14 height 14
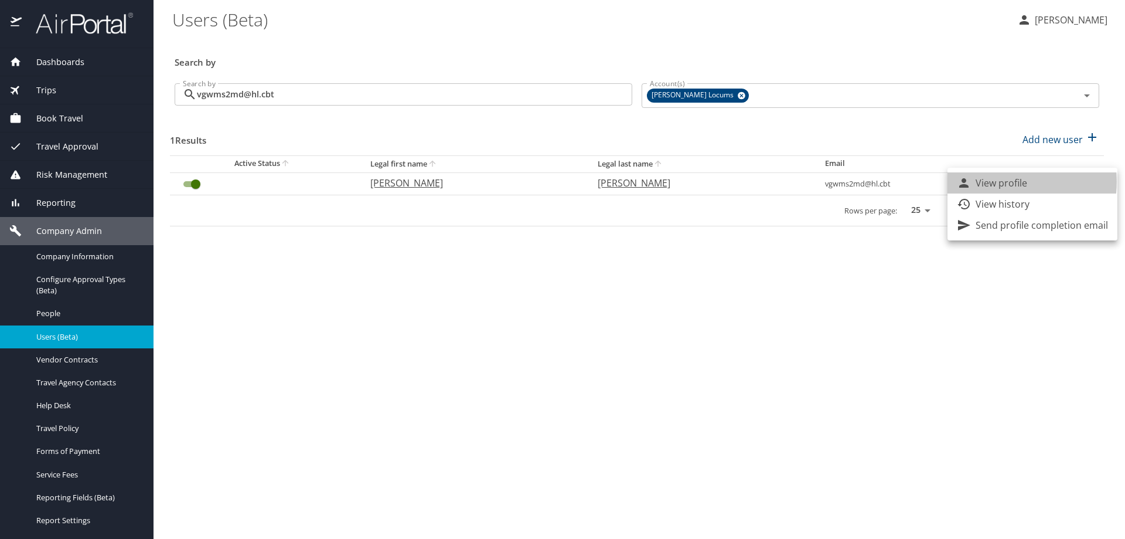
click at [999, 182] on p "View profile" at bounding box center [1002, 183] width 52 height 14
select select "US"
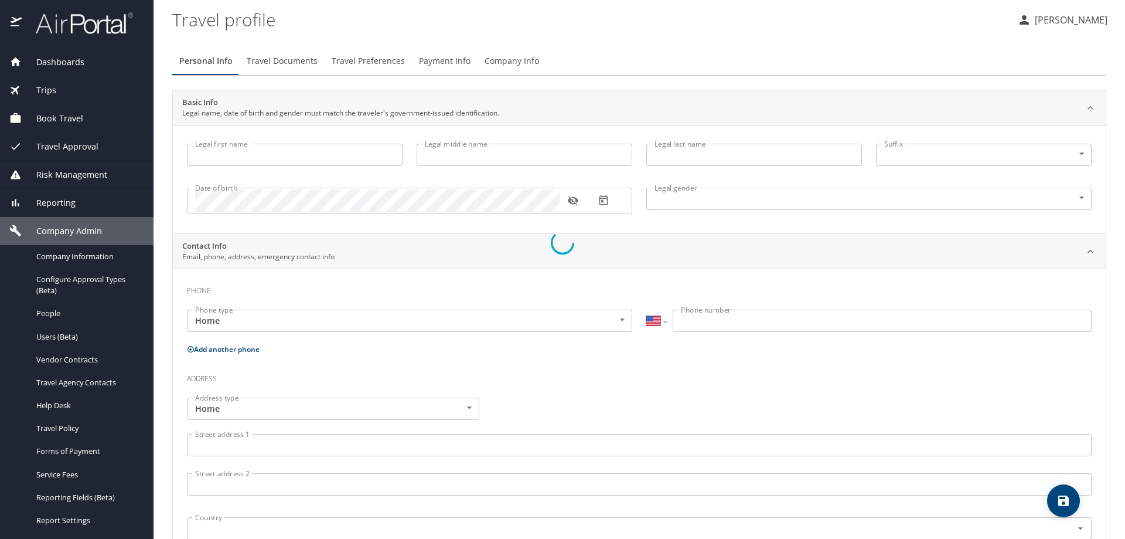
type input "[PERSON_NAME]"
type input "Glenn"
type input "[PERSON_NAME]"
type input "[DEMOGRAPHIC_DATA]"
select select "US"
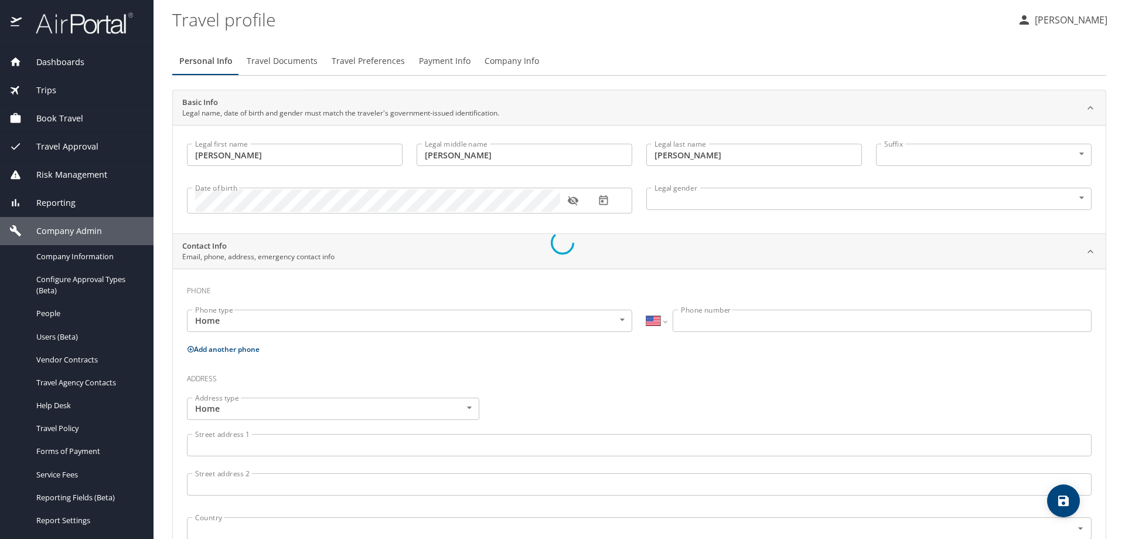
select select "US"
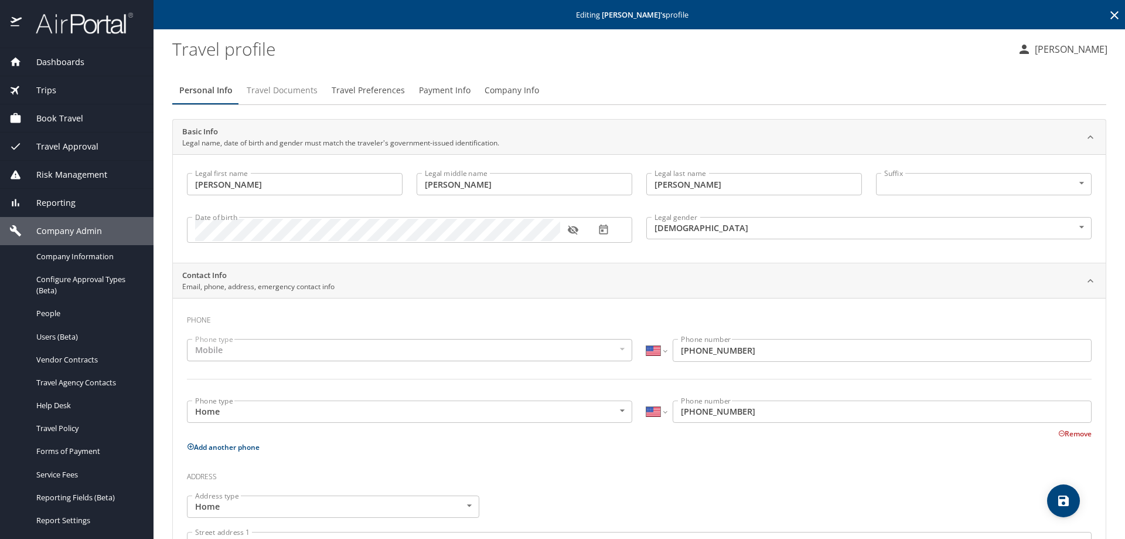
click at [287, 88] on span "Travel Documents" at bounding box center [282, 90] width 71 height 15
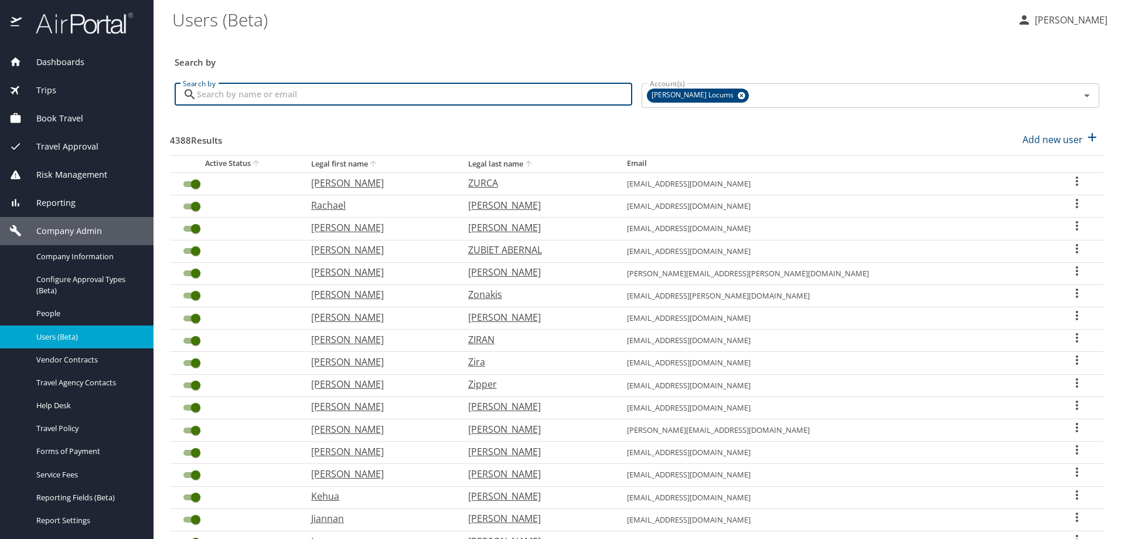
paste input "Vgwms2md@gmail.com"
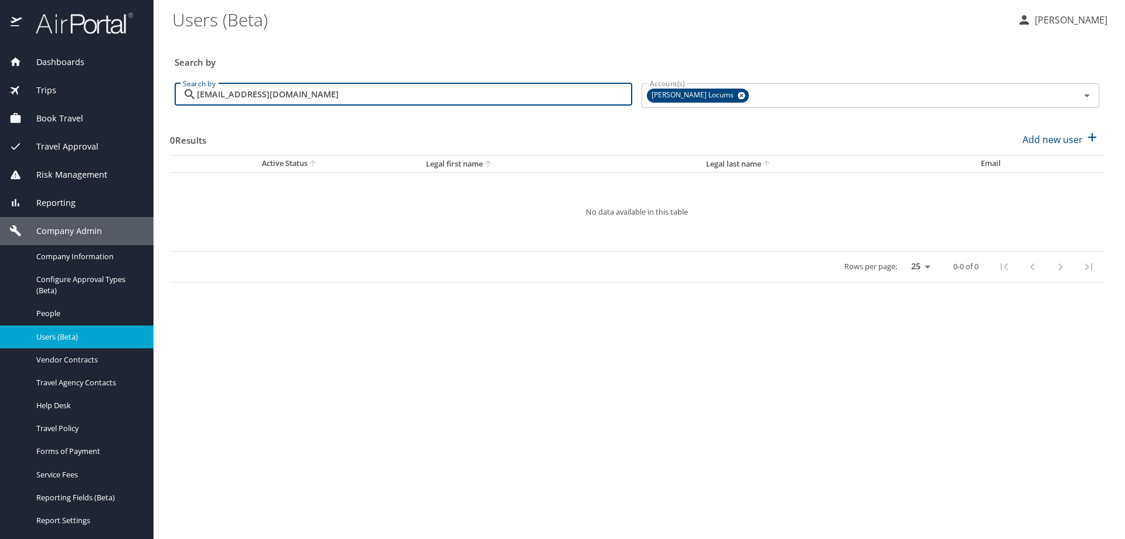
type input "Vgwms2md@gmail.com"
drag, startPoint x: 349, startPoint y: 98, endPoint x: 186, endPoint y: 79, distance: 164.2
click at [186, 79] on div "Search by Vgwms2md@gmail.com Search by" at bounding box center [403, 96] width 467 height 44
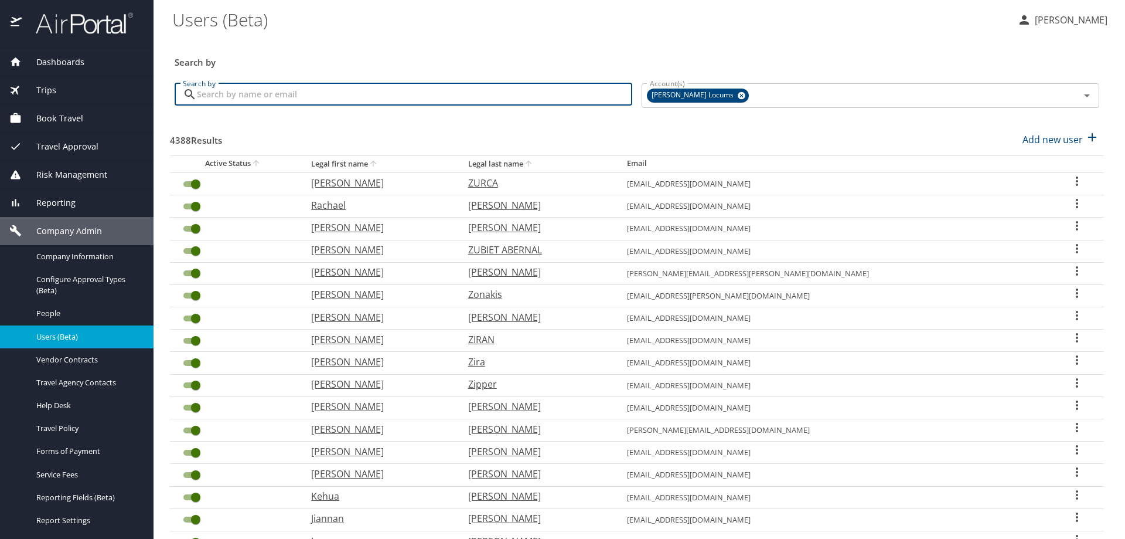
paste input "Vgwms2md@gmail.com"
type input "Vgwms2md@gmail.com"
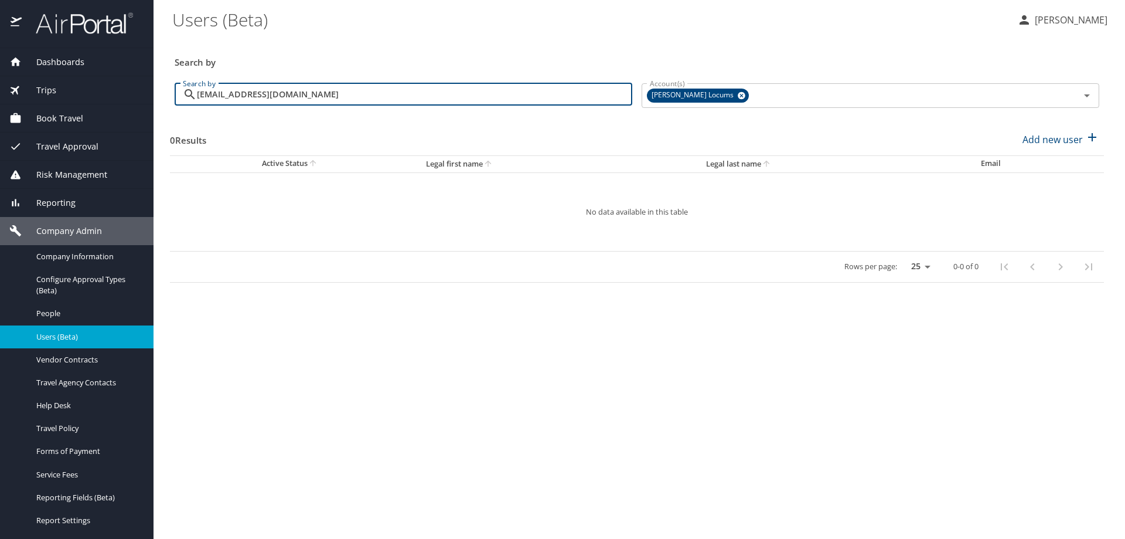
drag, startPoint x: 309, startPoint y: 104, endPoint x: 114, endPoint y: 82, distance: 196.5
click at [114, 82] on div "Dashboards AirPortal 360™ Manager AirPortal 360™ Agent My Travel Dashboard Trip…" at bounding box center [562, 269] width 1125 height 539
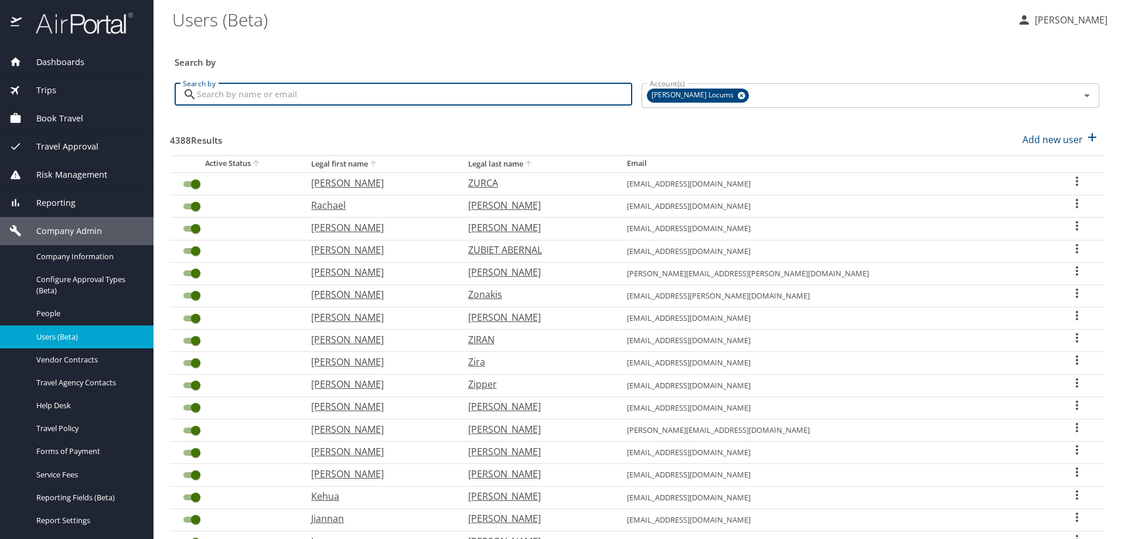
click at [220, 94] on input "Search by" at bounding box center [415, 94] width 436 height 22
paste input "Vgwms2md@hl.cbt"
type input "Vgwms2md@hl.cbt"
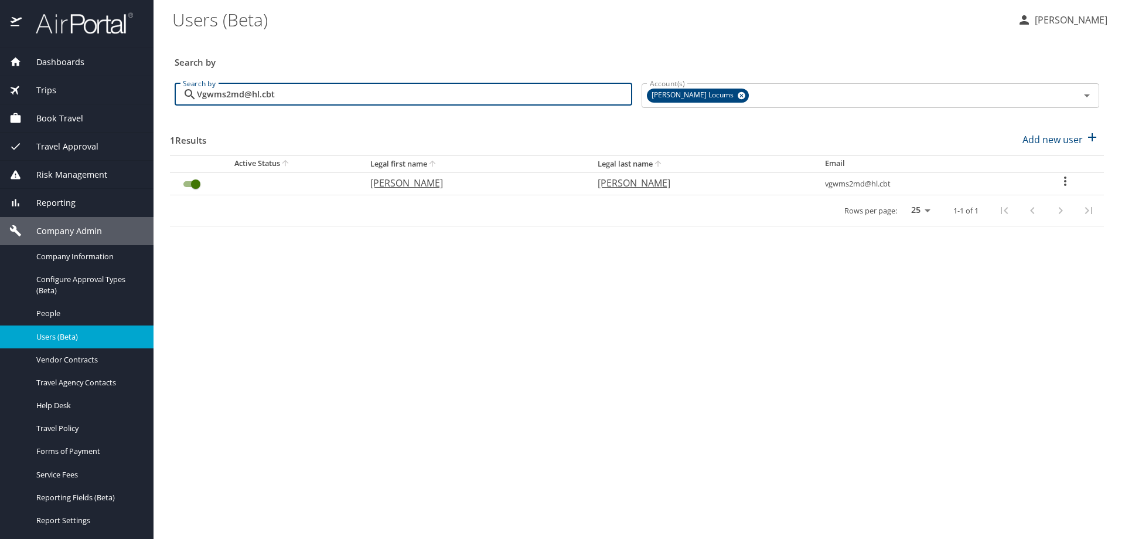
click at [1068, 182] on icon "User Search Table" at bounding box center [1066, 181] width 14 height 14
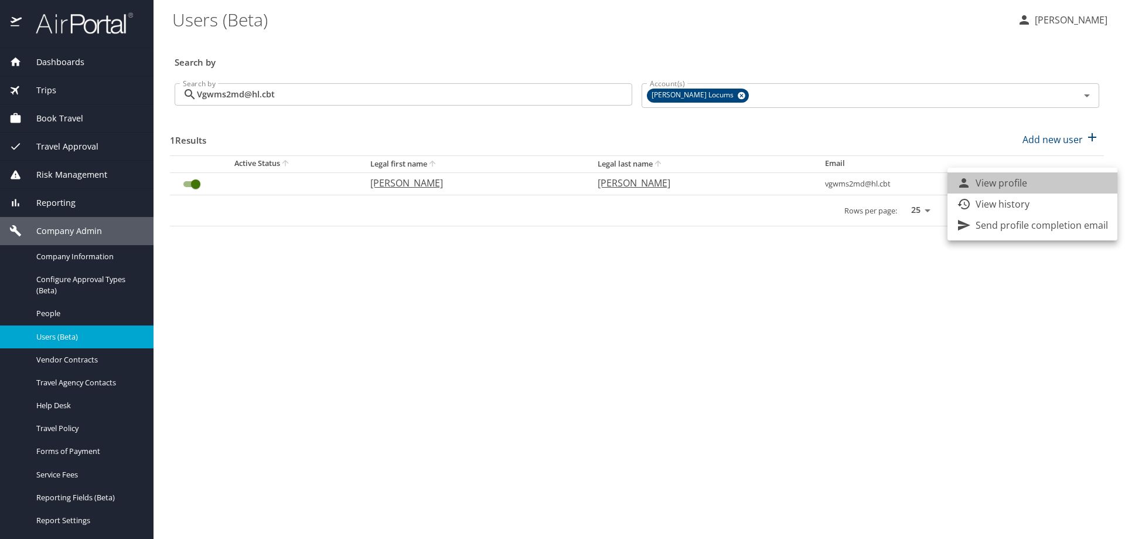
click at [1037, 178] on li "View profile" at bounding box center [1033, 182] width 170 height 21
select select "US"
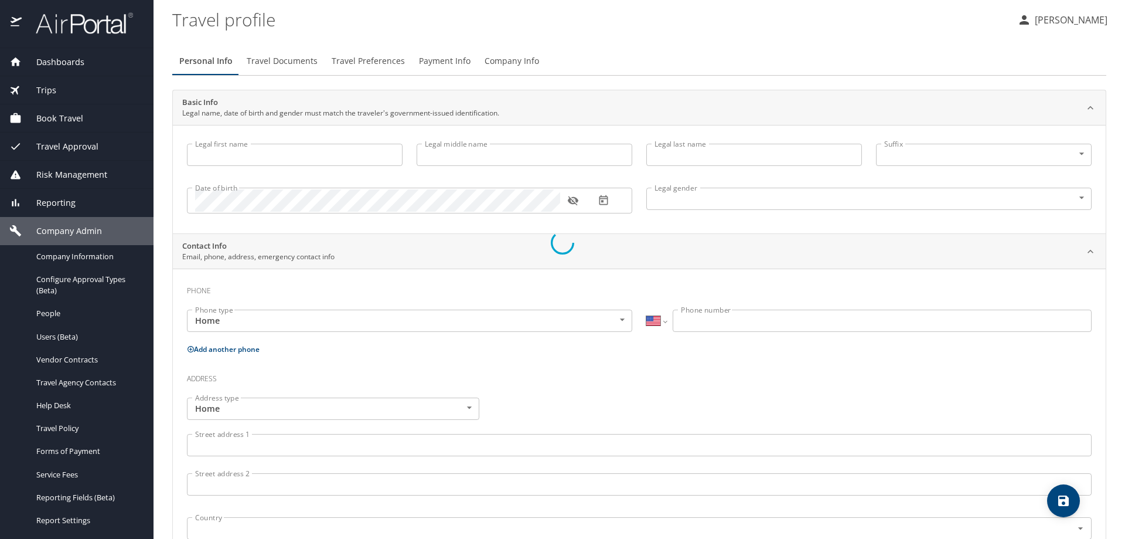
type input "[PERSON_NAME]"
type input "Glenn"
type input "[PERSON_NAME]"
type input "[DEMOGRAPHIC_DATA]"
select select "US"
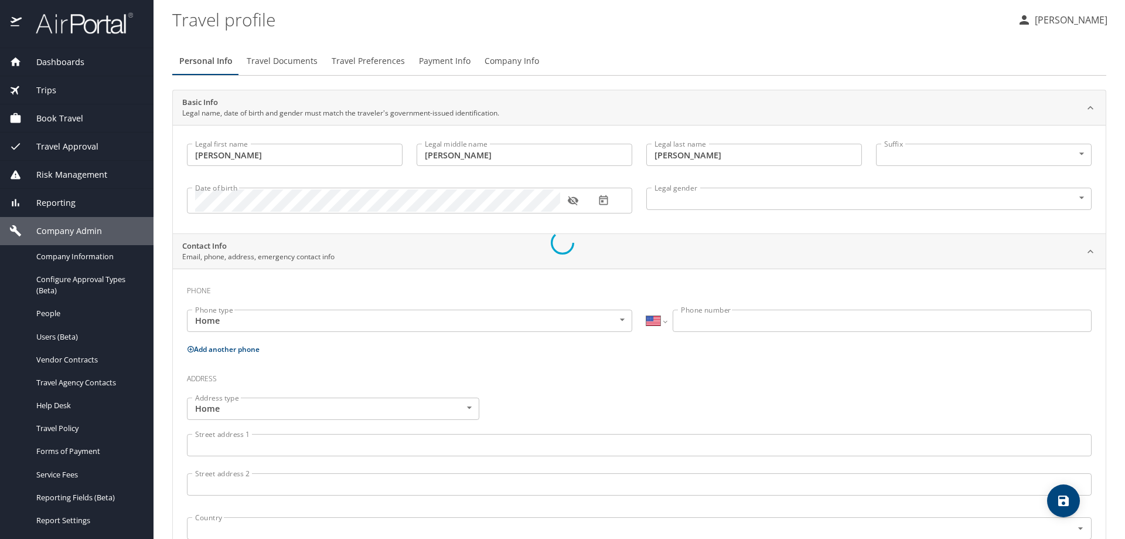
select select "US"
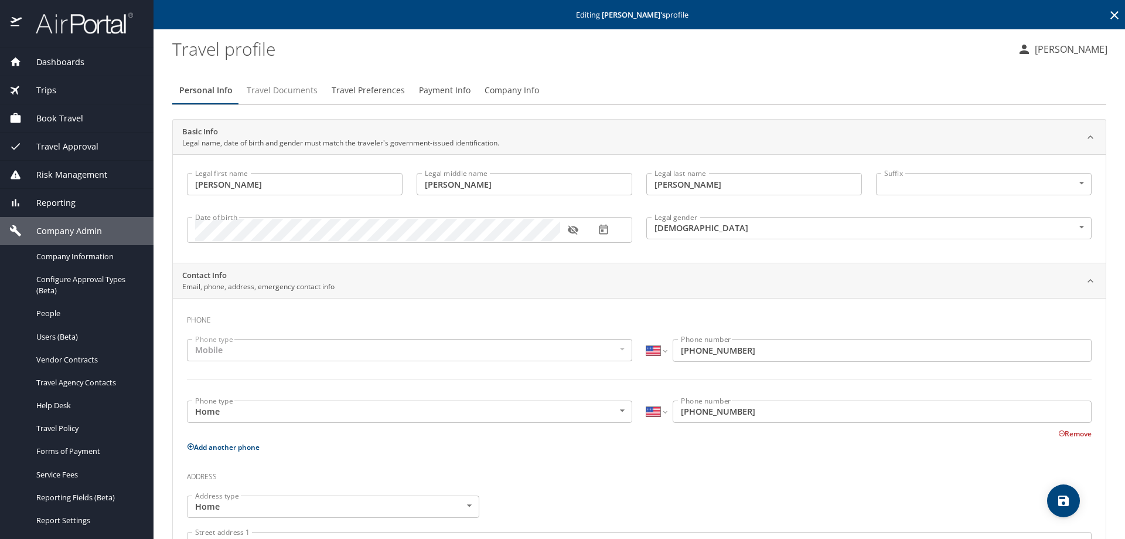
click at [278, 90] on span "Travel Documents" at bounding box center [282, 90] width 71 height 15
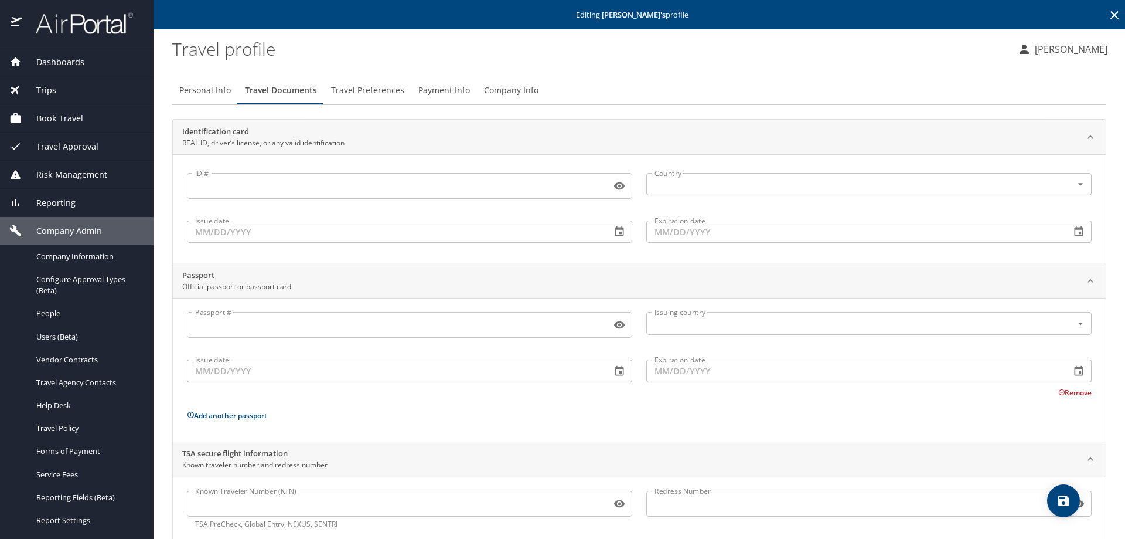
click at [361, 94] on span "Travel Preferences" at bounding box center [367, 90] width 73 height 15
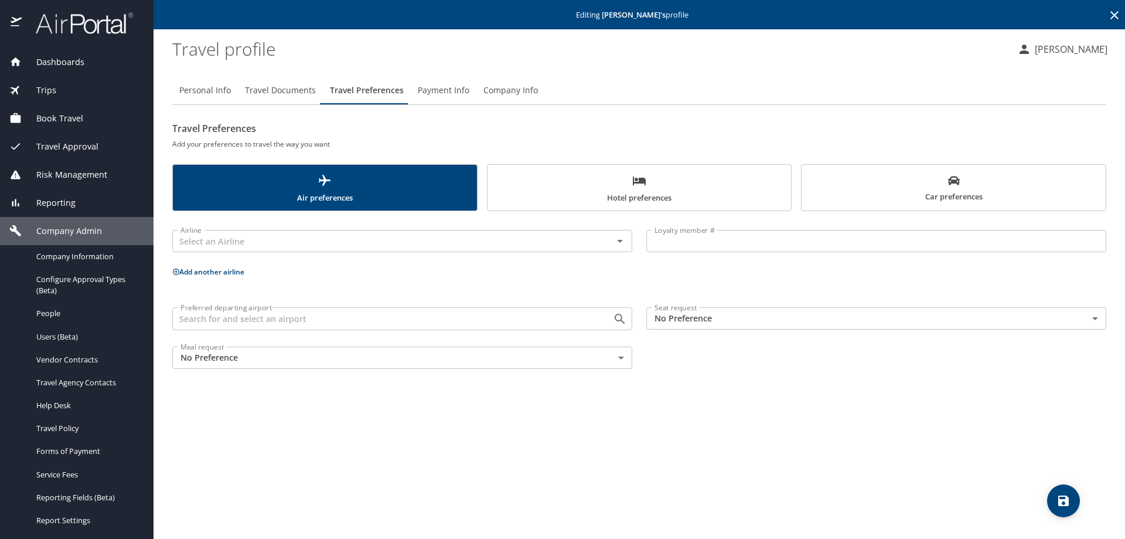
click at [431, 88] on span "Payment Info" at bounding box center [444, 90] width 52 height 15
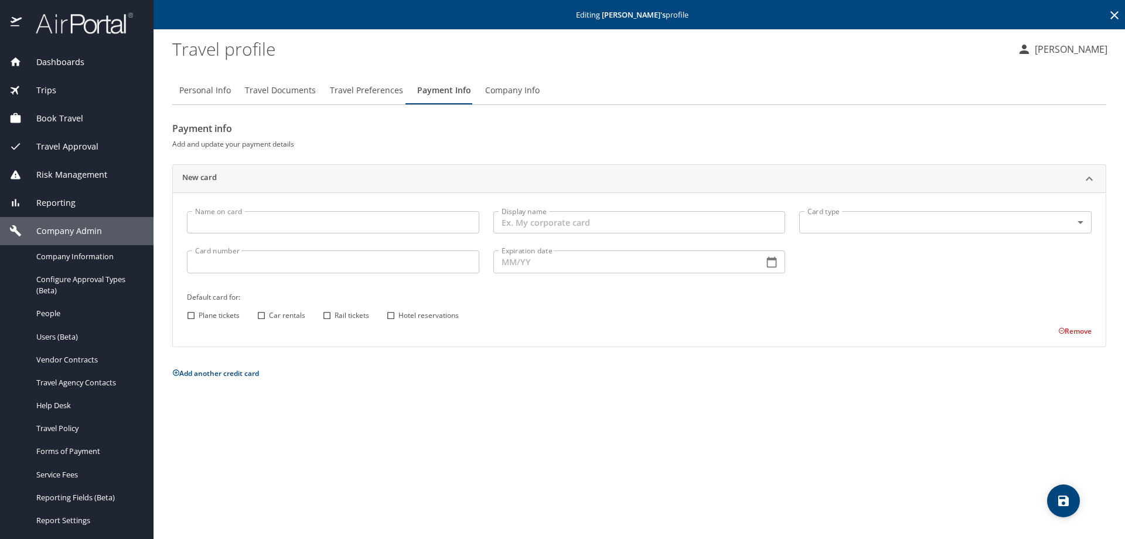
click at [501, 87] on span "Company Info" at bounding box center [512, 90] width 55 height 15
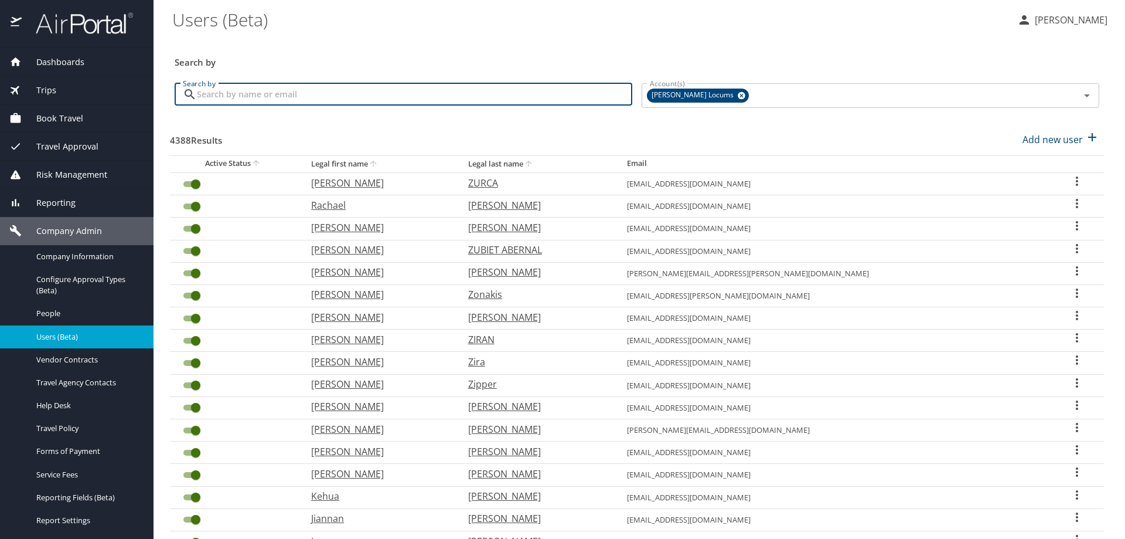
click at [326, 99] on input "Search by" at bounding box center [415, 94] width 436 height 22
paste input "Vgwms2md@hl.cbt"
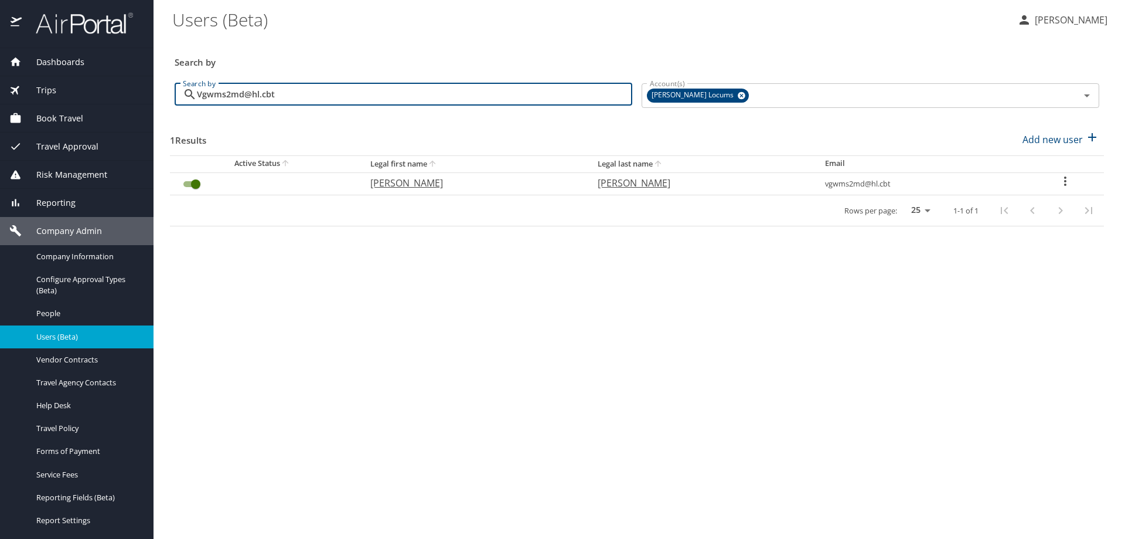
type input "Vgwms2md@hl.cbt"
click at [852, 185] on td "vgwms2md@hl.cbt" at bounding box center [921, 183] width 210 height 22
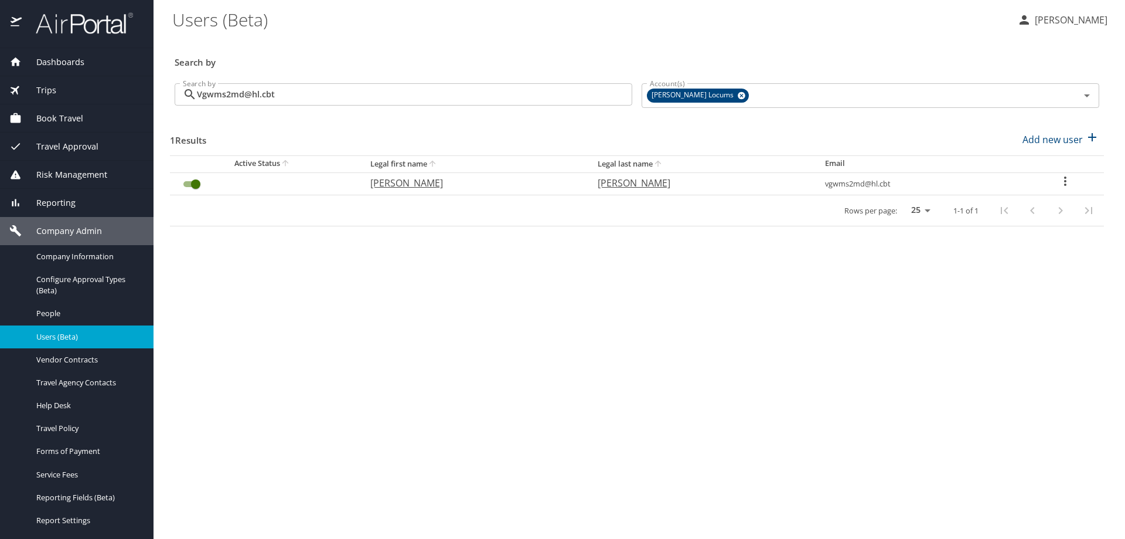
click at [1066, 183] on icon "User Search Table" at bounding box center [1065, 180] width 2 height 9
click at [1038, 182] on li "View profile" at bounding box center [1033, 182] width 170 height 21
select select "US"
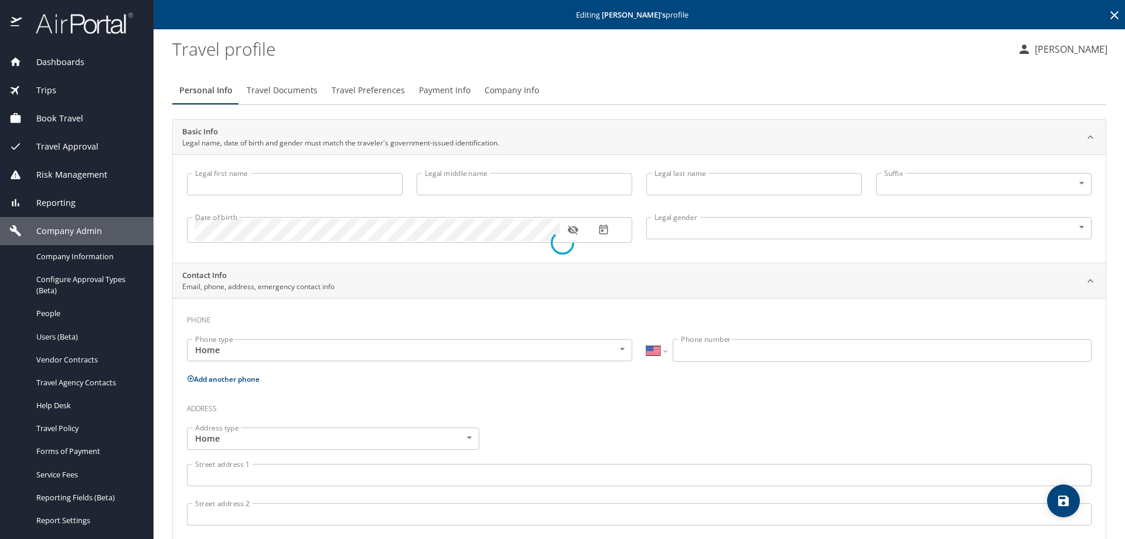
type input "[PERSON_NAME]"
type input "Glenn"
type input "[PERSON_NAME]"
type input "[DEMOGRAPHIC_DATA]"
select select "US"
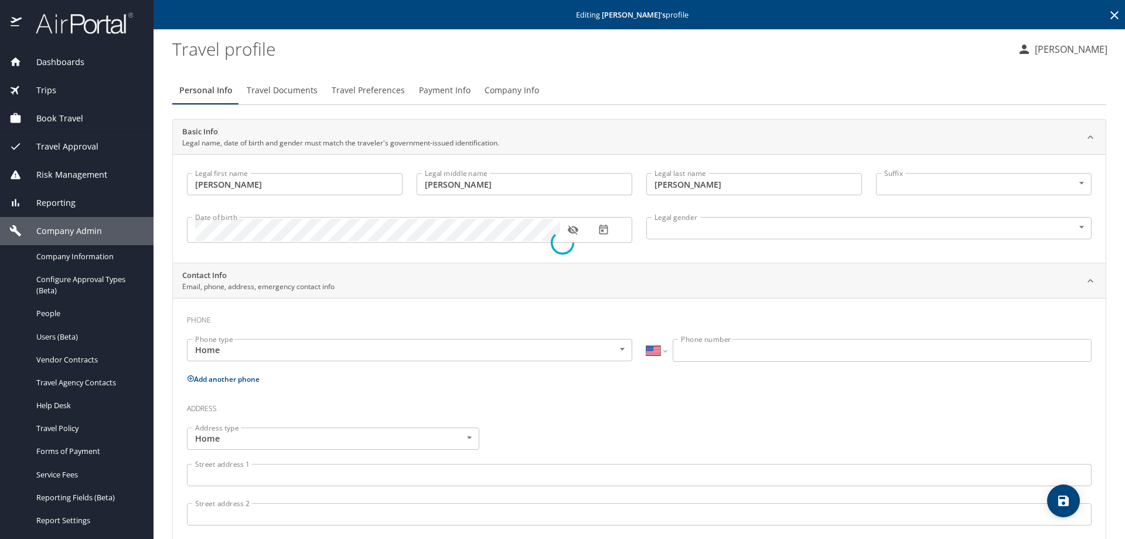
select select "US"
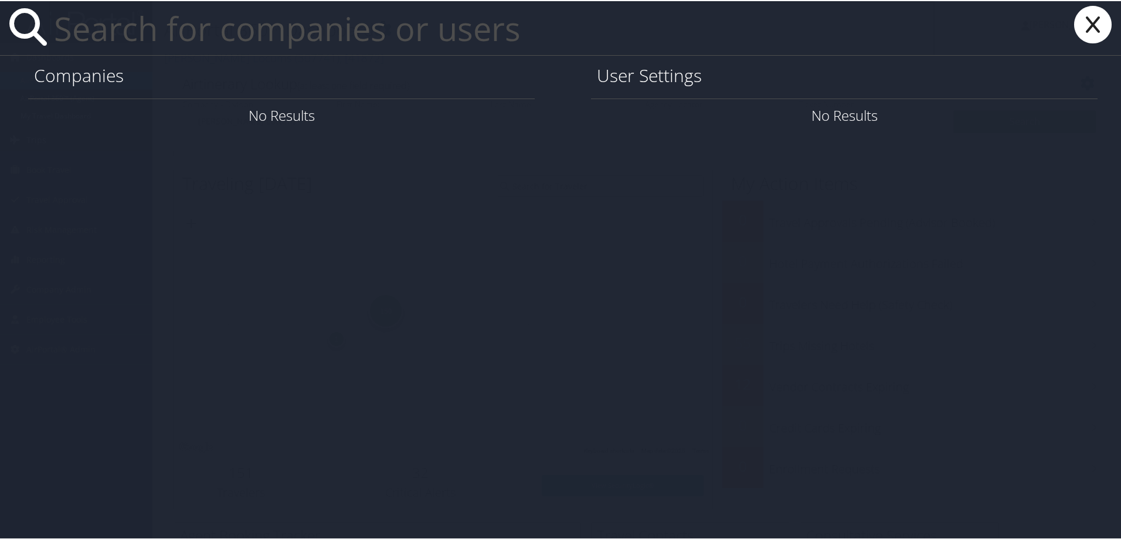
paste input "Vgwms2md@hl.cbt"
type input "Vgwms2md@hl.cbt"
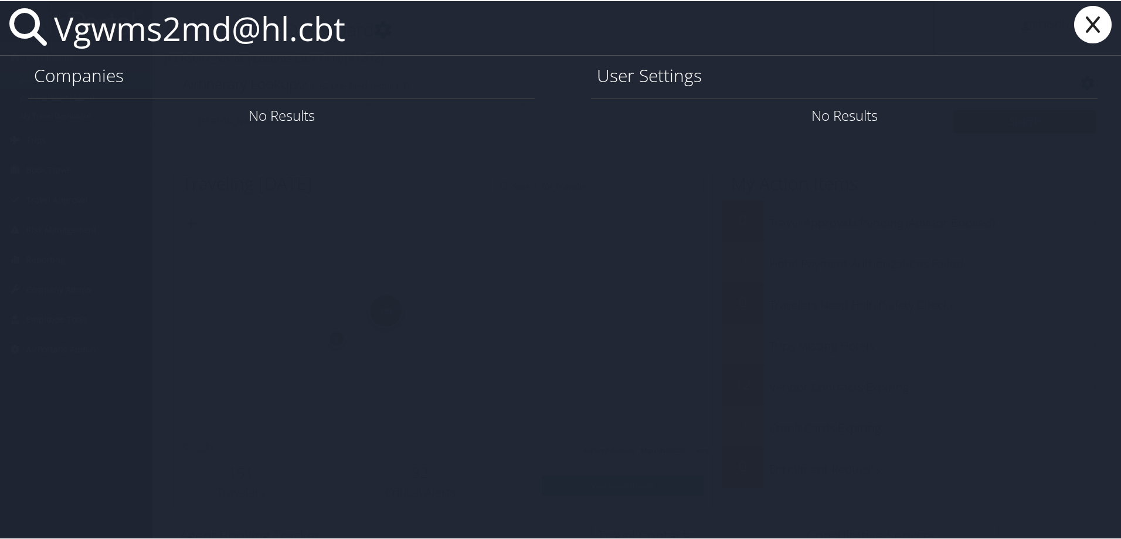
drag, startPoint x: 369, startPoint y: 34, endPoint x: -1, endPoint y: 14, distance: 371.0
click at [0, 14] on html "Menu Dashboards ► AirPortal 360™ (Manager) AirPortal 360™ (Agent) My Travel Das…" at bounding box center [562, 269] width 1125 height 539
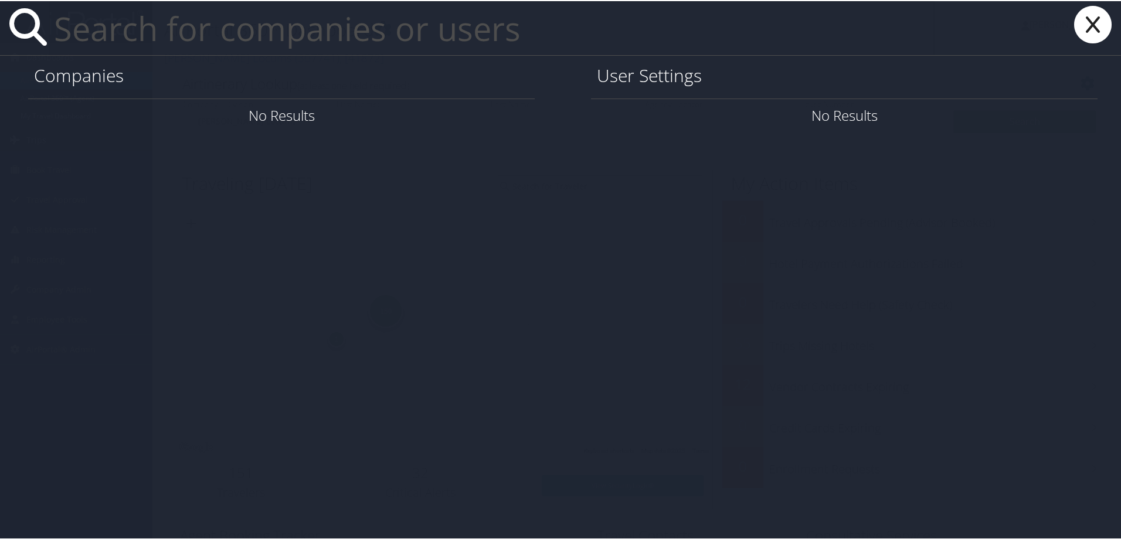
click at [169, 40] on input "text" at bounding box center [491, 27] width 885 height 54
paste input "[EMAIL_ADDRESS][DOMAIN_NAME]"
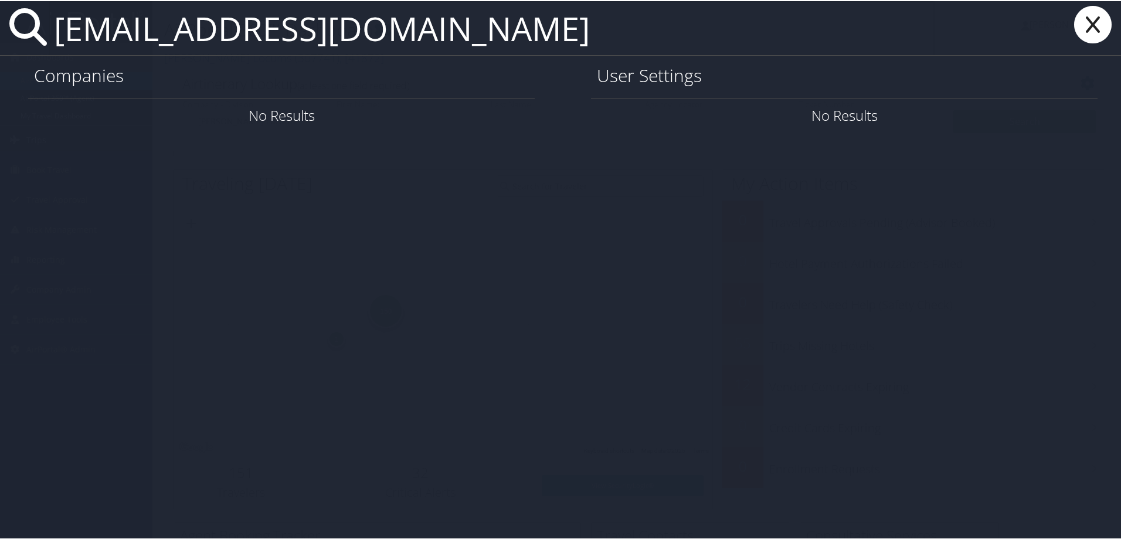
type input "[EMAIL_ADDRESS][DOMAIN_NAME]"
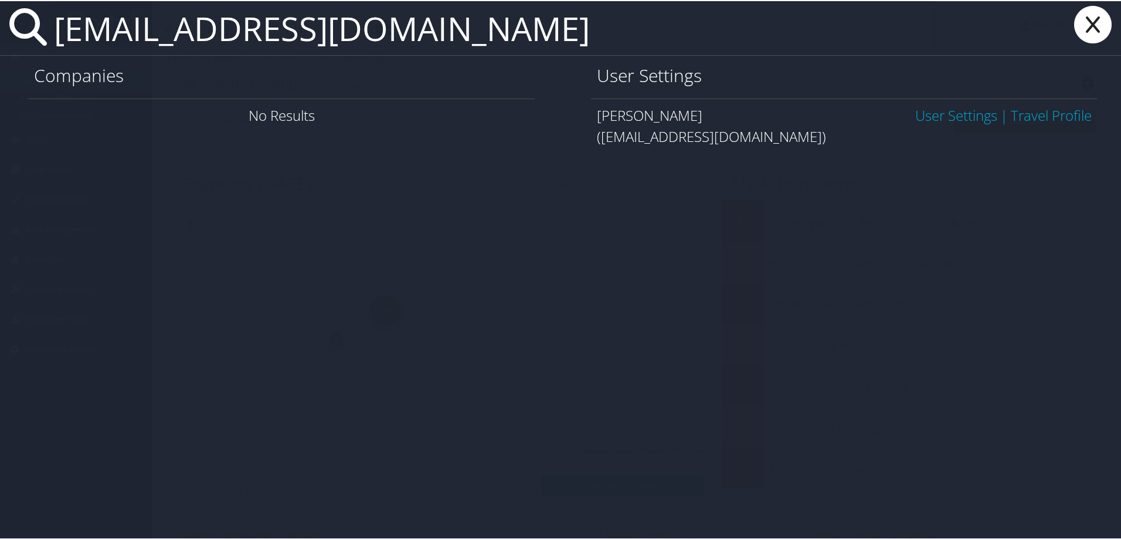
click at [924, 111] on link "User Settings" at bounding box center [956, 113] width 82 height 19
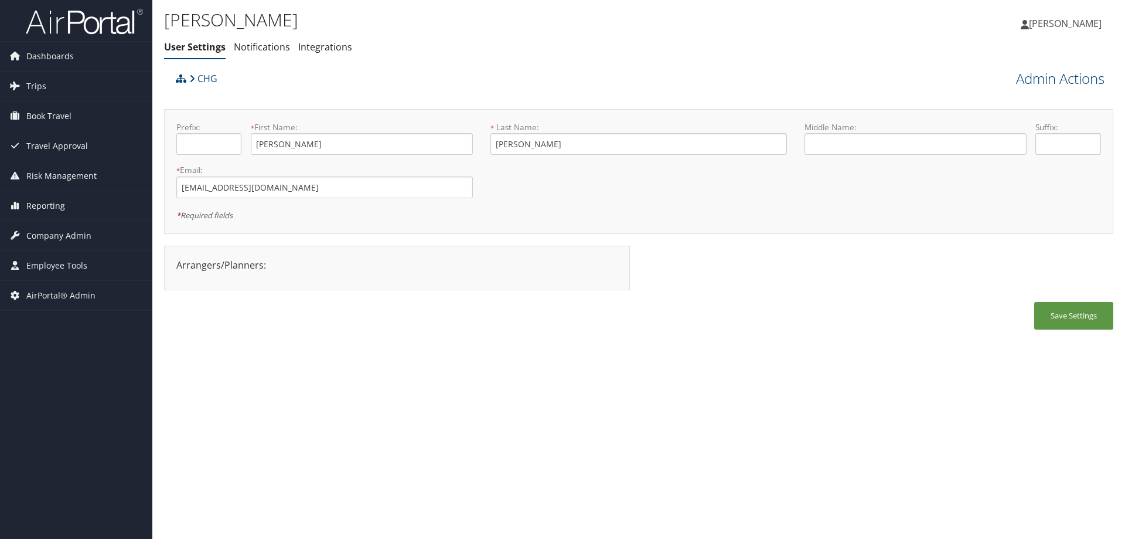
click at [1056, 79] on link "Admin Actions" at bounding box center [1060, 79] width 89 height 20
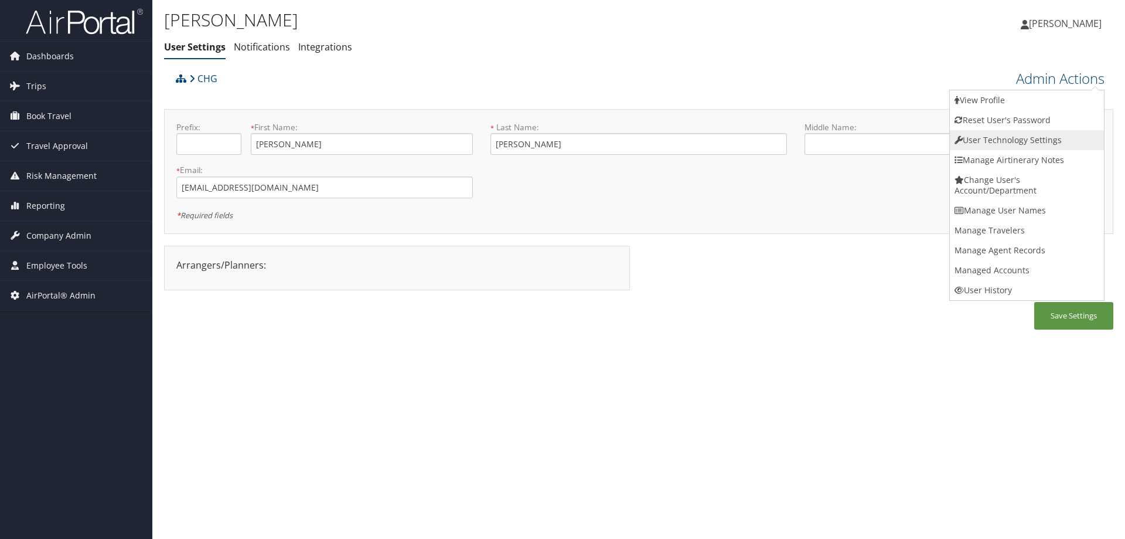
click at [1038, 141] on link "User Technology Settings" at bounding box center [1027, 140] width 154 height 20
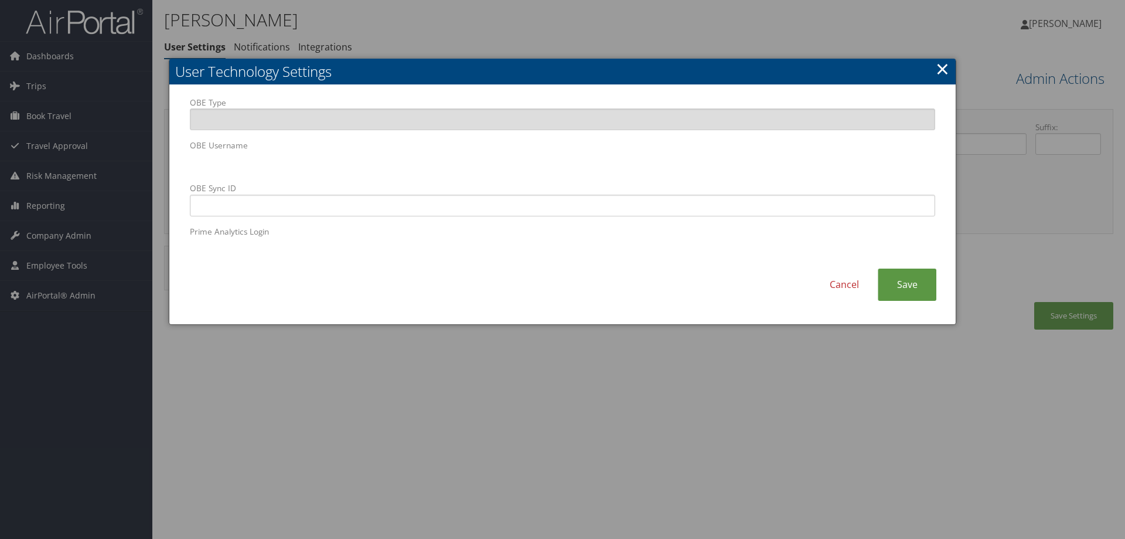
click at [168, 160] on body "Menu Dashboards ► AirPortal 360™ (Manager) AirPortal 360™ (Agent) My Travel Das…" at bounding box center [562, 269] width 1125 height 539
click at [389, 208] on input "OBE Sync ID" at bounding box center [563, 206] width 746 height 22
click at [232, 205] on input "OBE Sync ID" at bounding box center [563, 206] width 746 height 22
paste input "[EMAIL_ADDRESS][DOMAIN_NAME]"
type input "[EMAIL_ADDRESS][DOMAIN_NAME]"
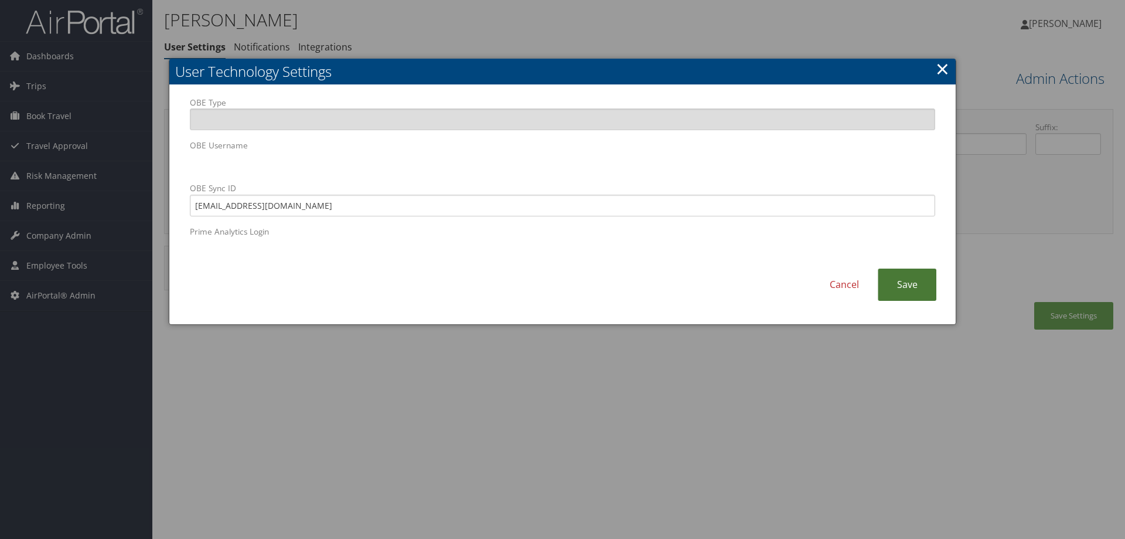
click at [923, 281] on link "Save" at bounding box center [907, 284] width 59 height 32
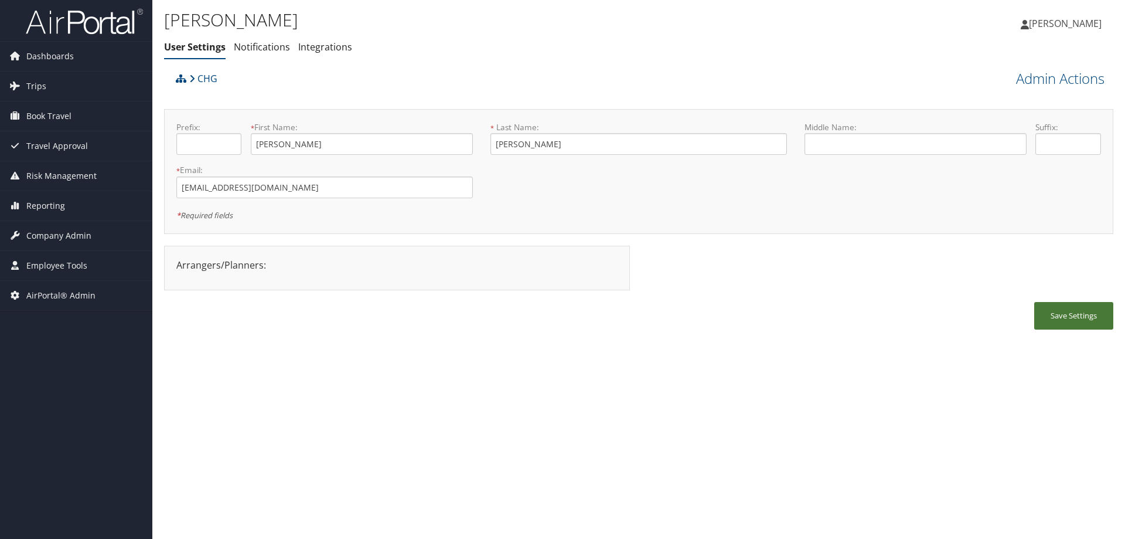
click at [1043, 317] on button "Save Settings" at bounding box center [1074, 316] width 79 height 28
click at [307, 358] on div "Victor Williams User Settings Notifications Integrations User Settings Notifica…" at bounding box center [638, 269] width 973 height 539
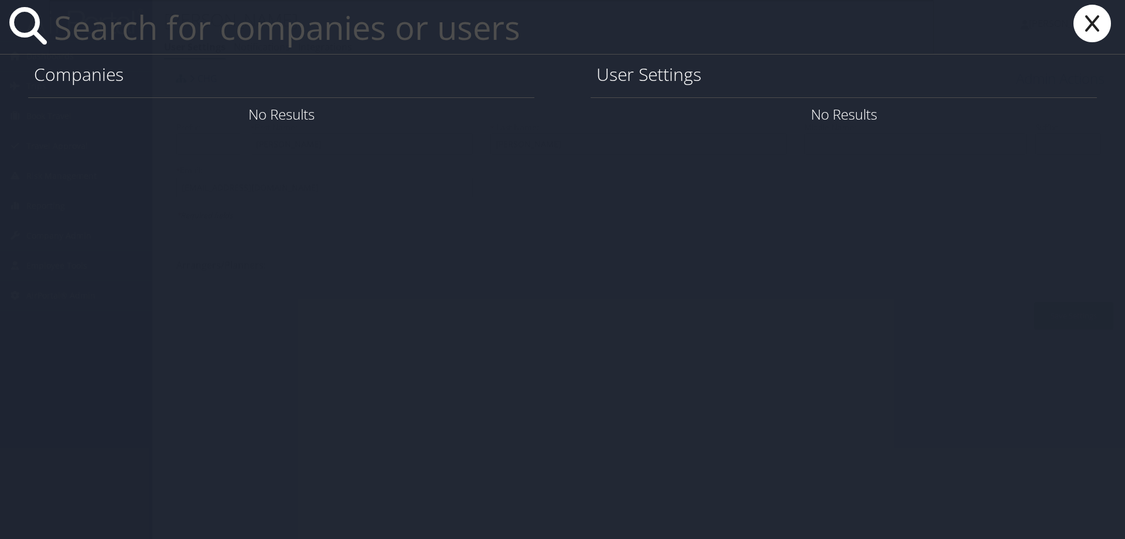
paste input "[EMAIL_ADDRESS][DOMAIN_NAME]"
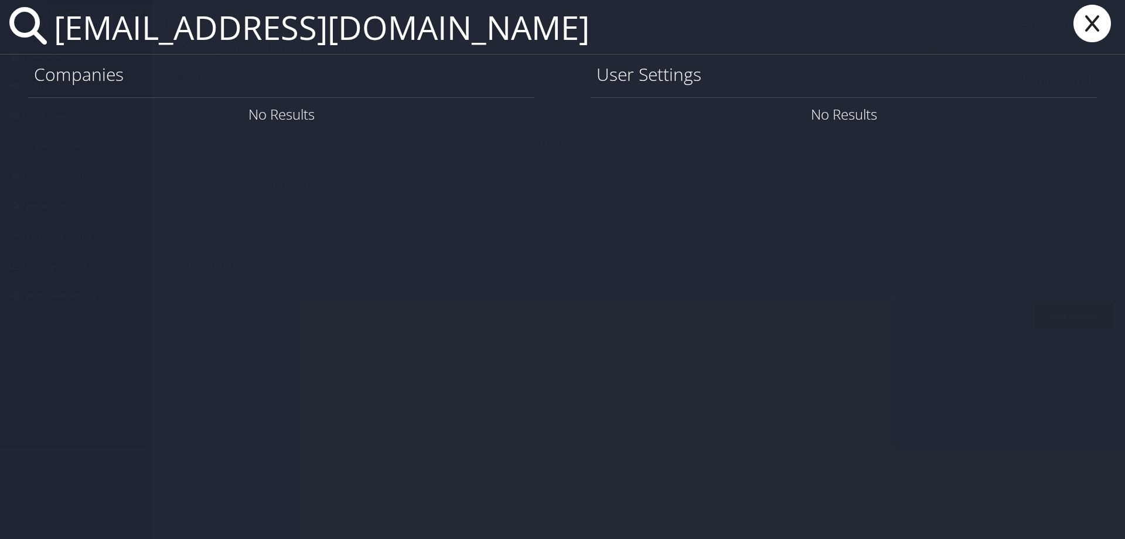
type input "[EMAIL_ADDRESS][DOMAIN_NAME]"
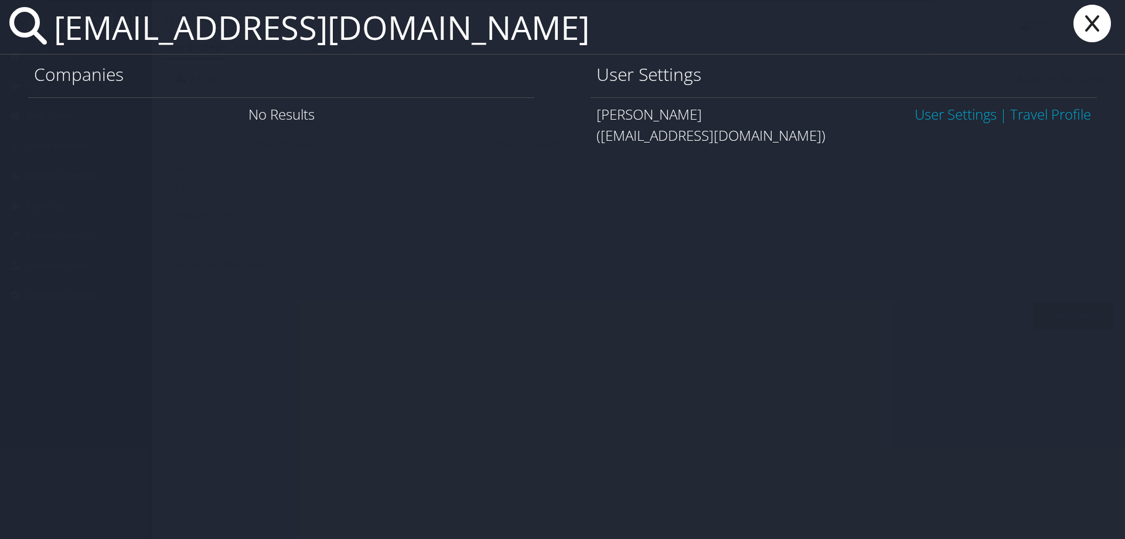
click at [957, 113] on link "User Settings" at bounding box center [956, 113] width 82 height 19
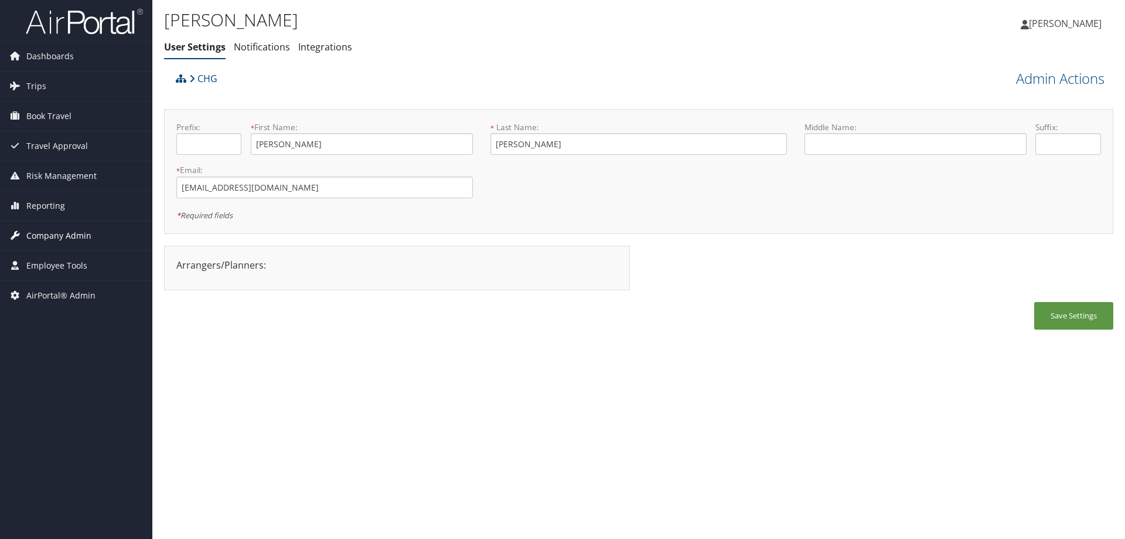
click at [56, 229] on span "Company Admin" at bounding box center [58, 235] width 65 height 29
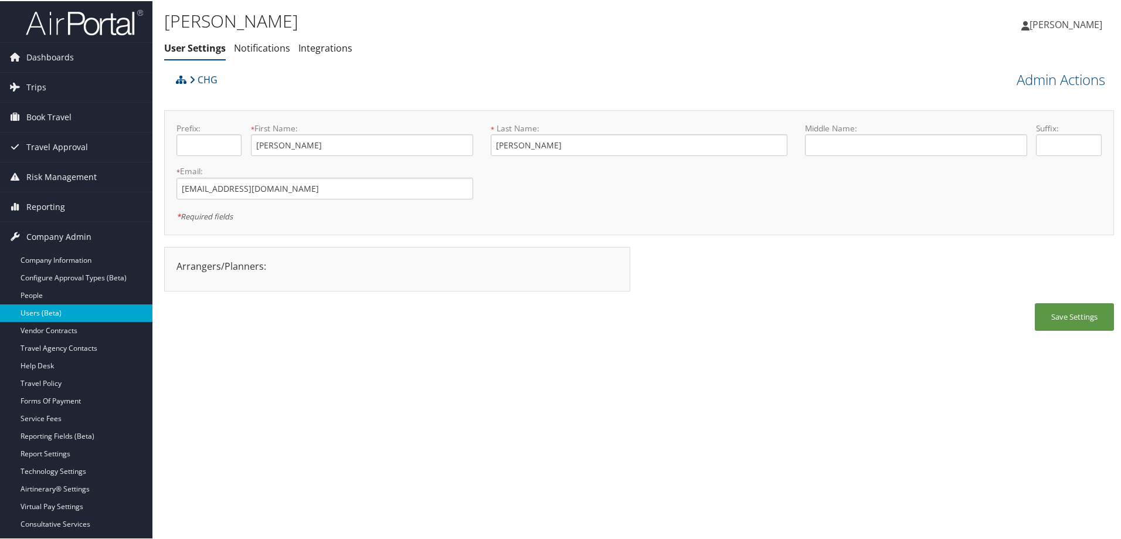
click at [76, 313] on link "Users (Beta)" at bounding box center [76, 312] width 152 height 18
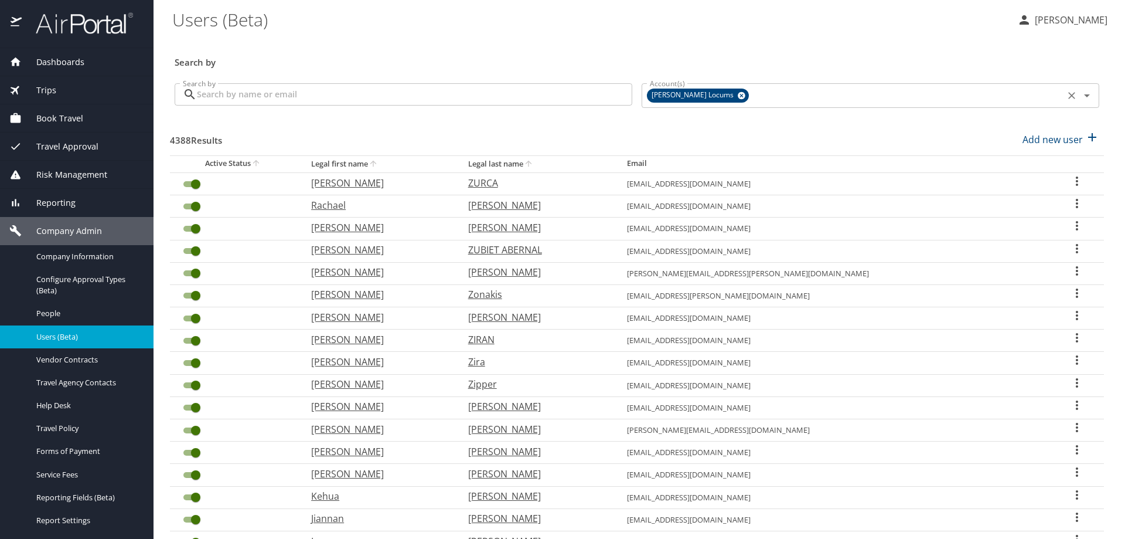
click at [737, 100] on icon at bounding box center [741, 95] width 9 height 13
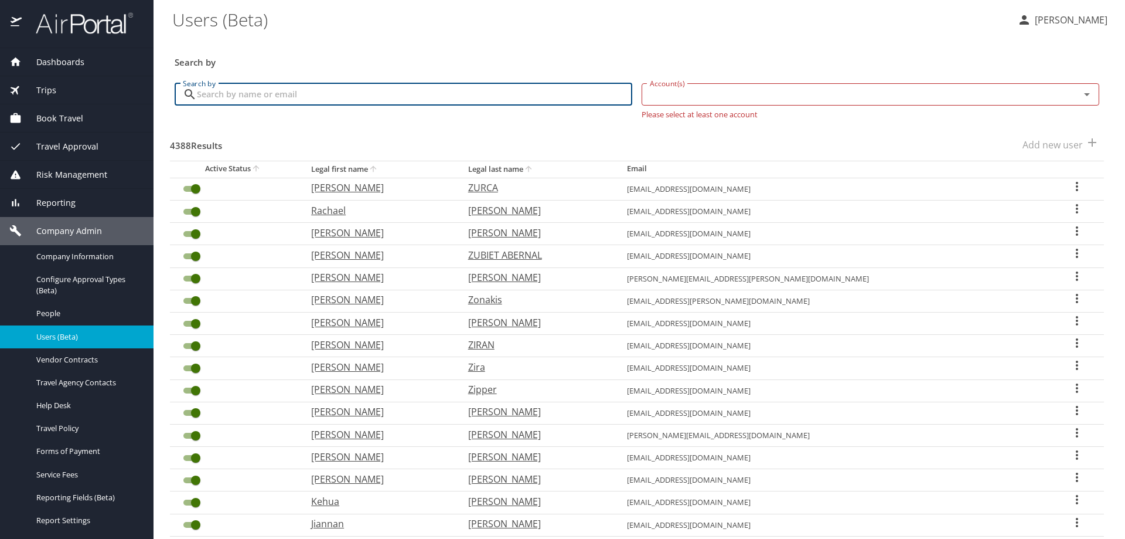
paste input "[EMAIL_ADDRESS][DOMAIN_NAME]"
type input "[EMAIL_ADDRESS][DOMAIN_NAME]"
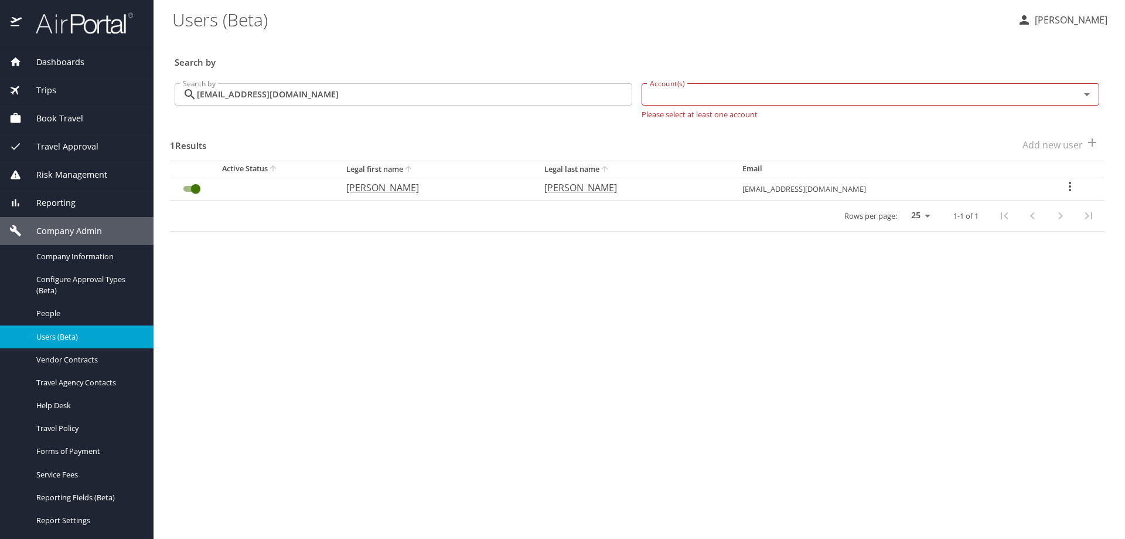
click at [1069, 183] on icon "User Search Table" at bounding box center [1070, 186] width 2 height 9
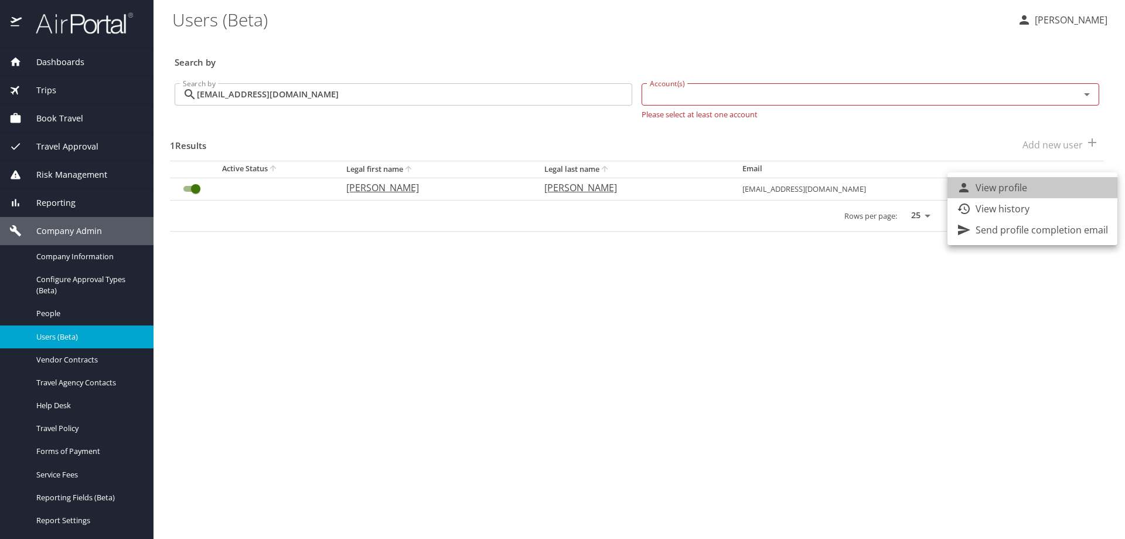
click at [1067, 183] on li "View profile" at bounding box center [1033, 187] width 170 height 21
select select "US"
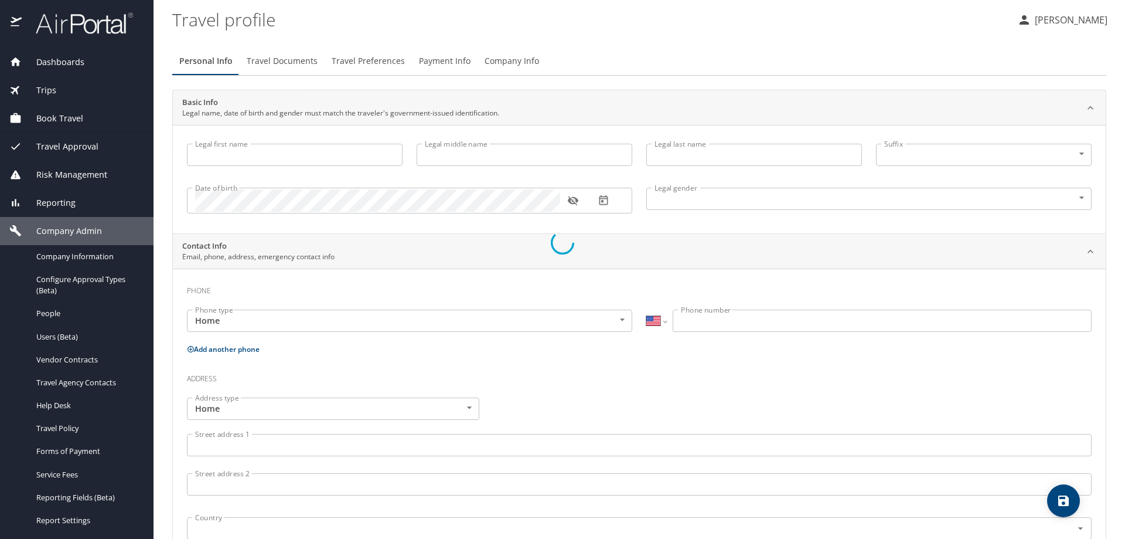
type input "[PERSON_NAME]"
type input "[DEMOGRAPHIC_DATA]"
select select "US"
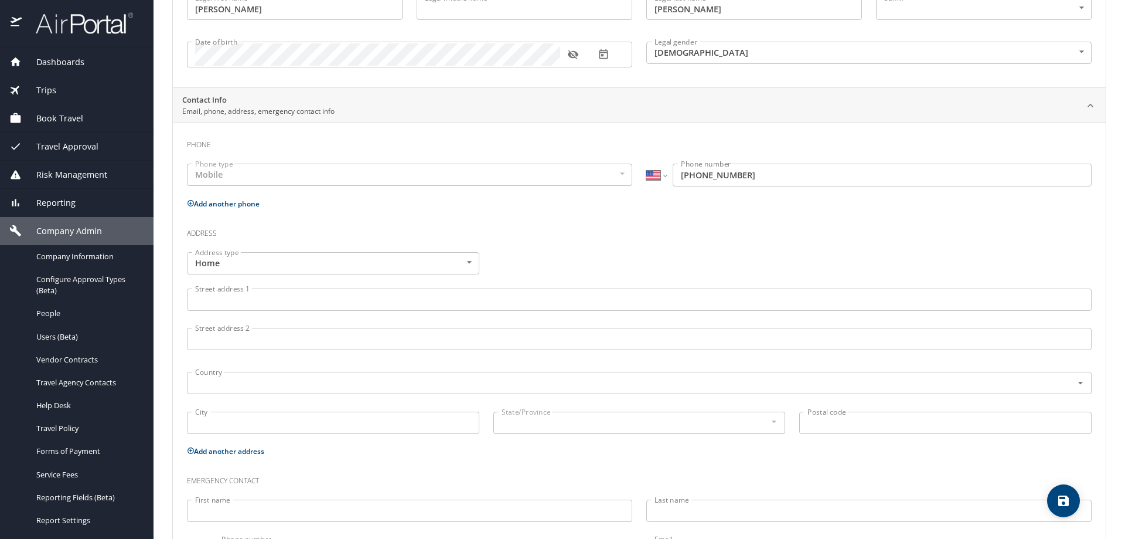
scroll to position [176, 0]
